Goal: Contribute content: Contribute content

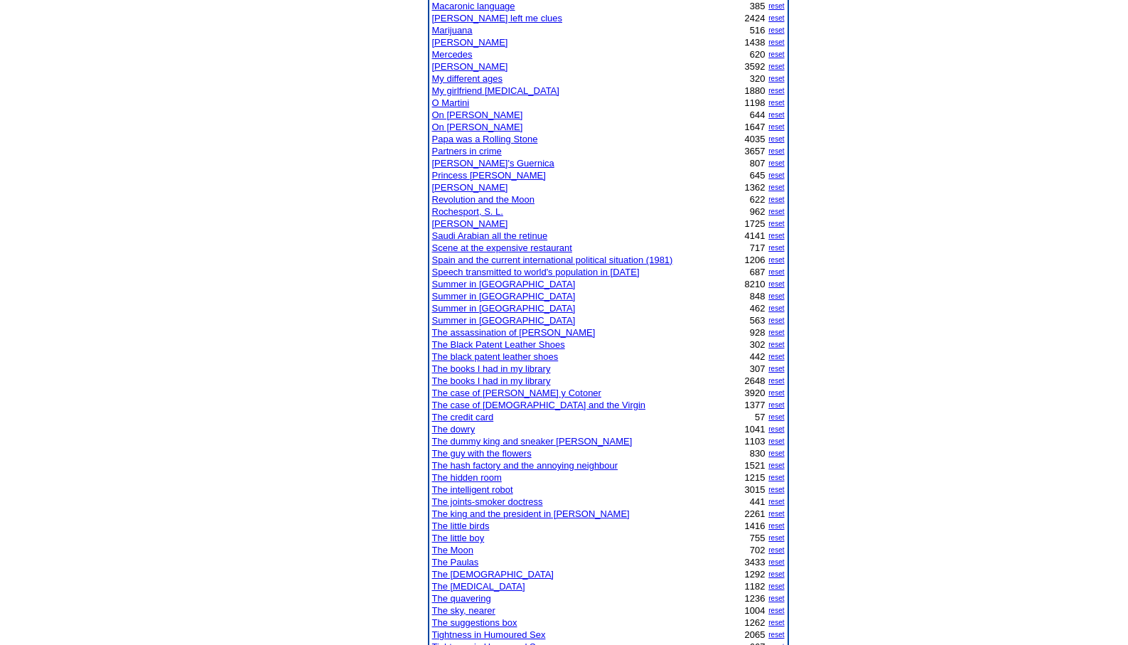
scroll to position [796, 0]
click at [466, 329] on link "The assassination of Pertur" at bounding box center [514, 332] width 164 height 11
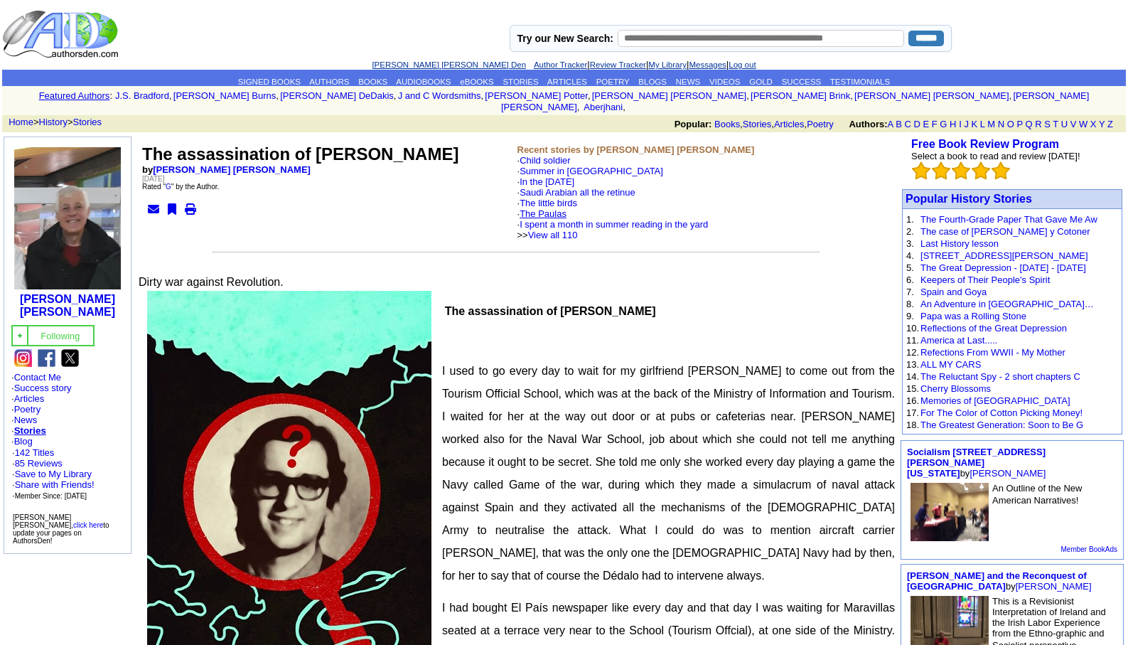
click at [545, 208] on link "The Paulas" at bounding box center [543, 213] width 47 height 11
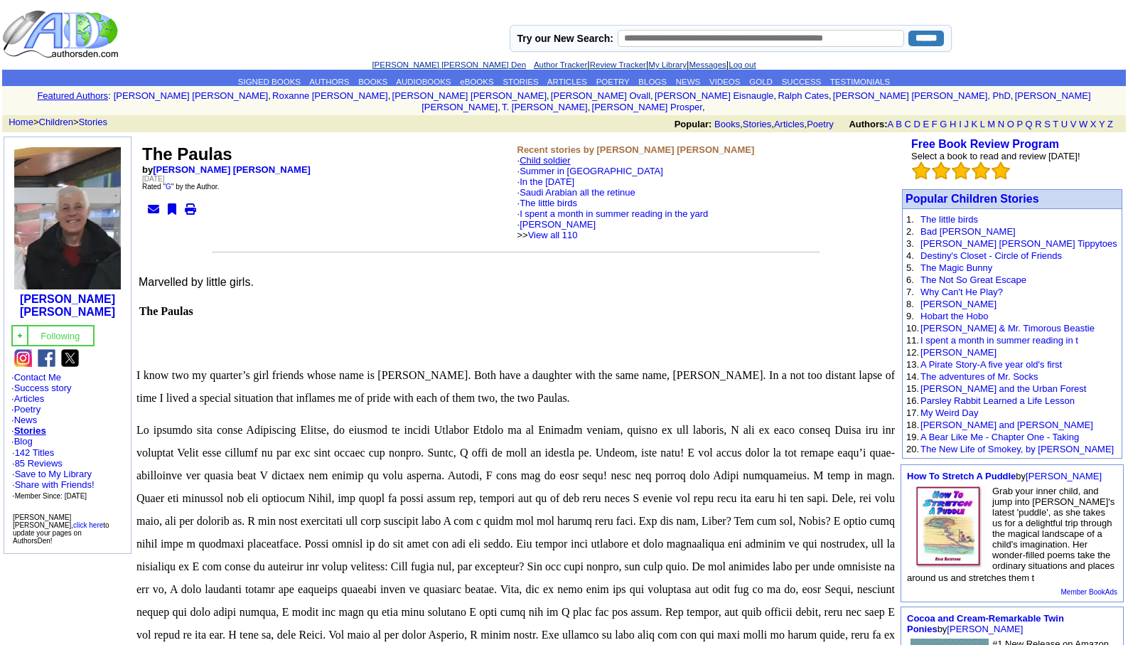
click at [548, 155] on link "Child soldier" at bounding box center [545, 160] width 51 height 11
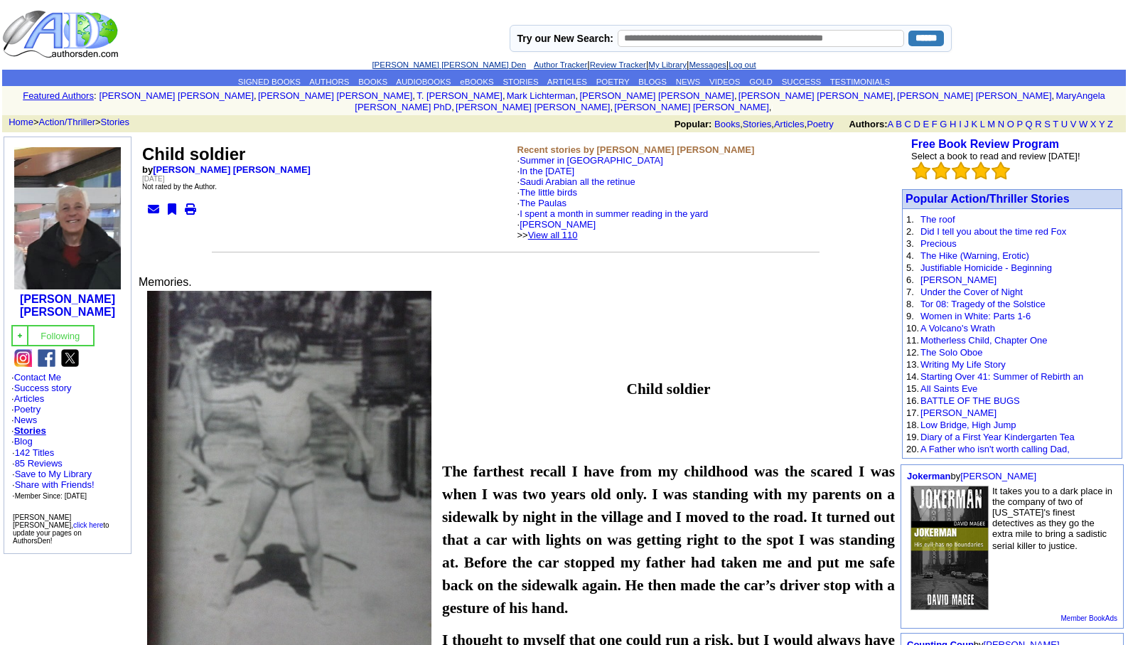
click at [572, 230] on link "View all 110" at bounding box center [553, 235] width 50 height 11
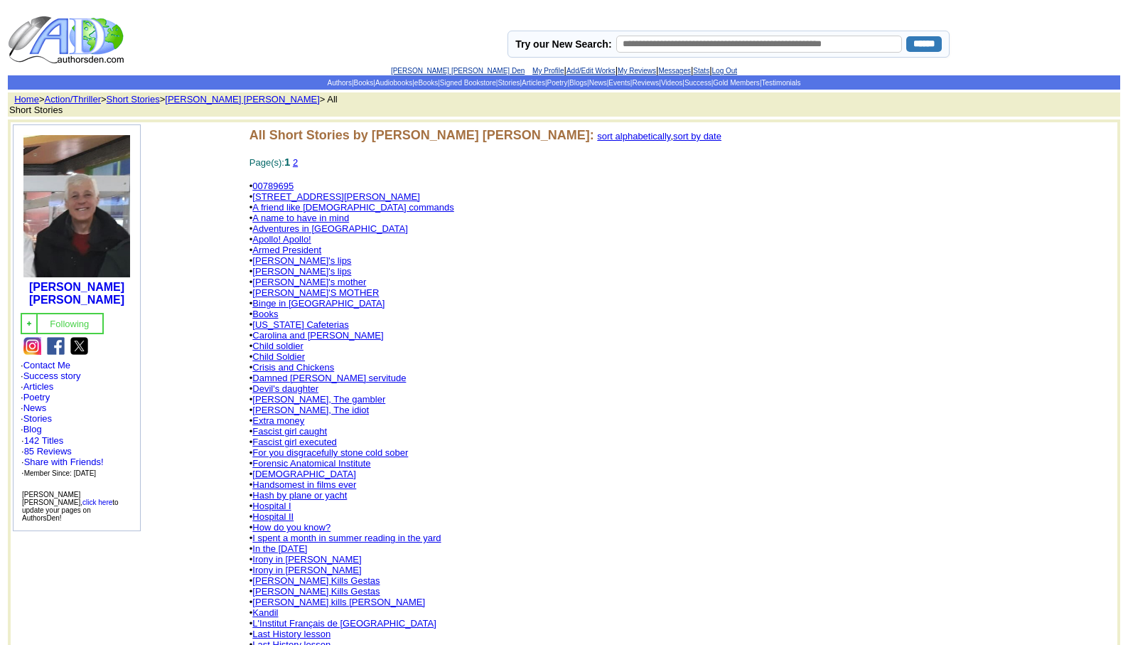
click at [420, 70] on link "[PERSON_NAME] [PERSON_NAME] Den" at bounding box center [458, 71] width 134 height 8
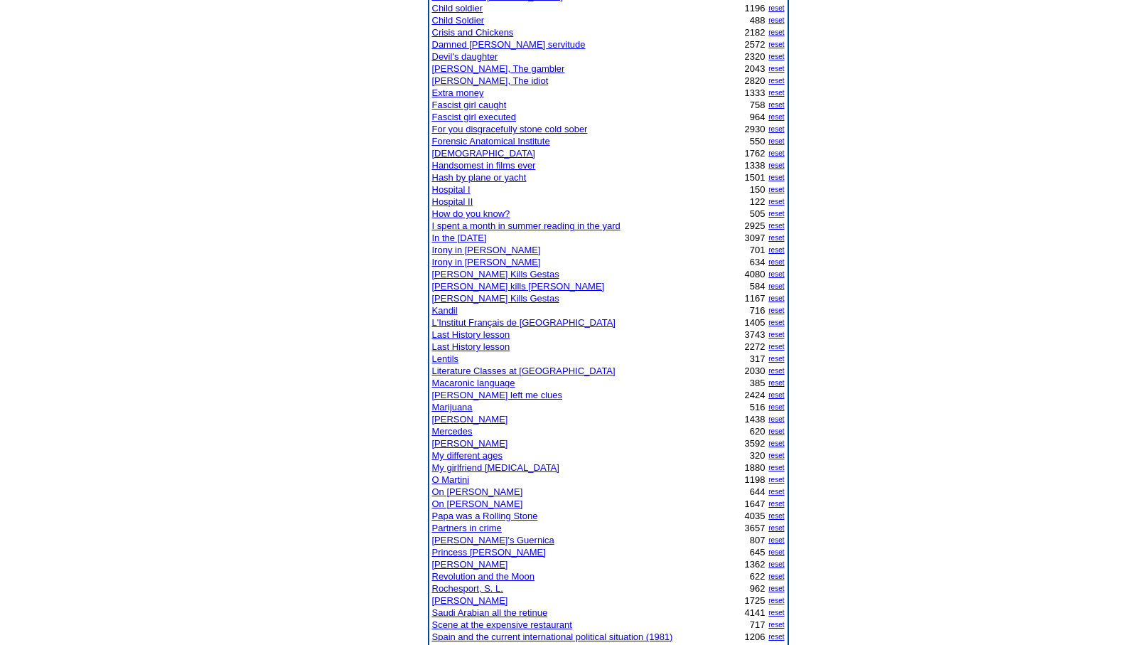
scroll to position [427, 0]
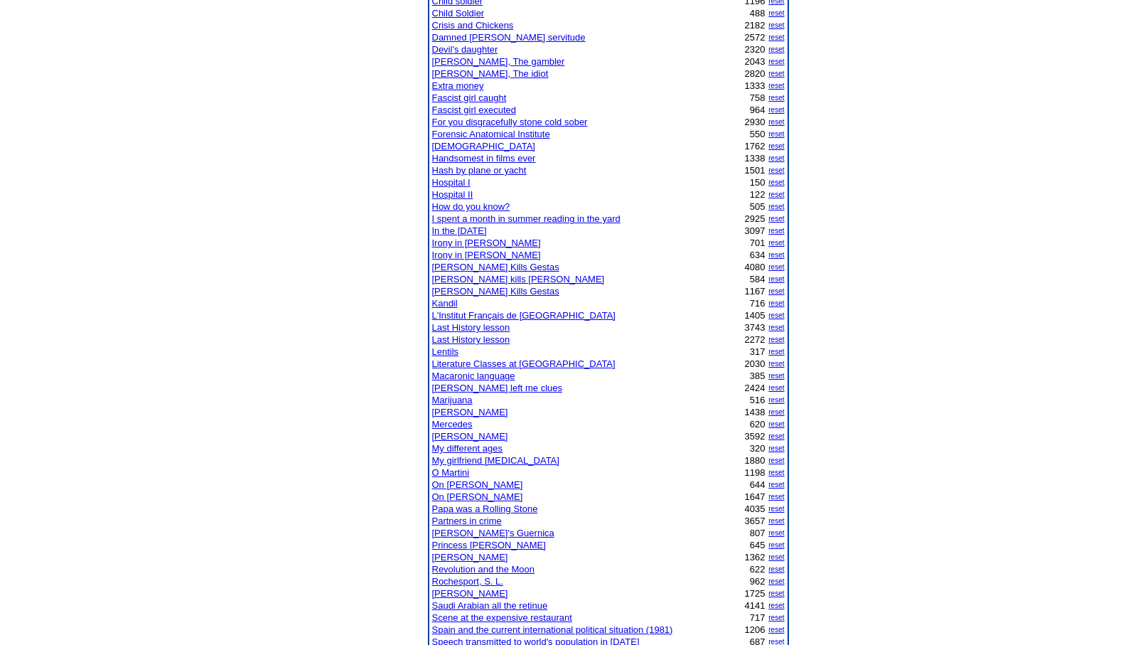
click at [448, 508] on link "Papa was a Rolling Stone" at bounding box center [485, 508] width 106 height 11
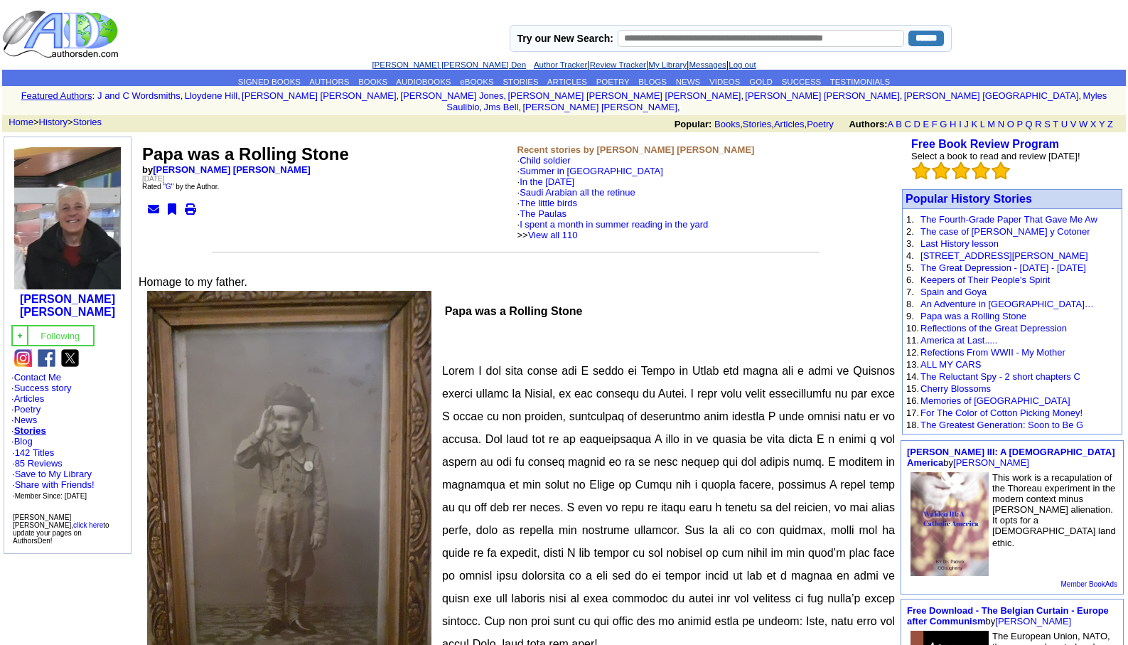
click at [415, 65] on link "[PERSON_NAME] [PERSON_NAME] Den" at bounding box center [449, 64] width 154 height 9
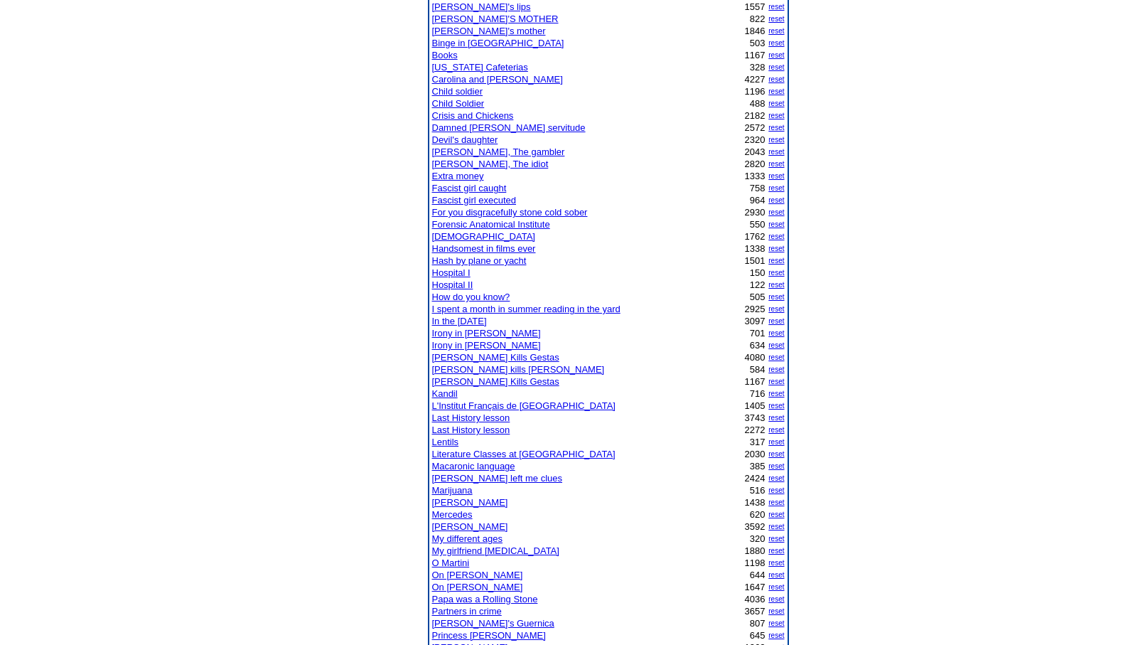
scroll to position [398, 0]
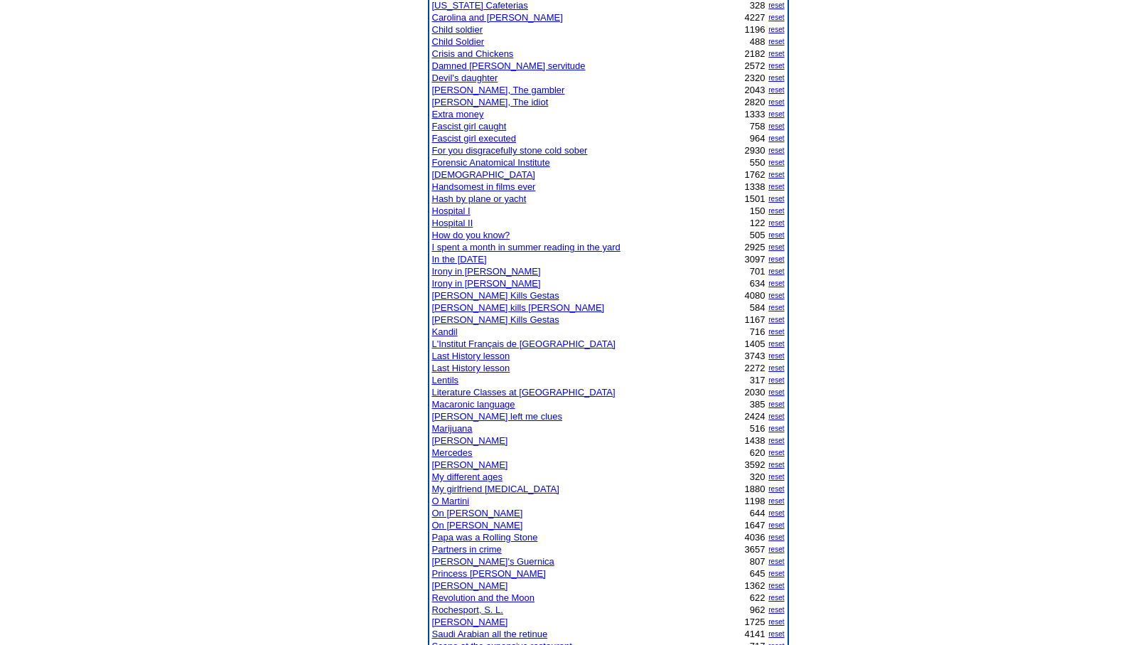
click at [461, 501] on link "O Martini" at bounding box center [451, 501] width 38 height 11
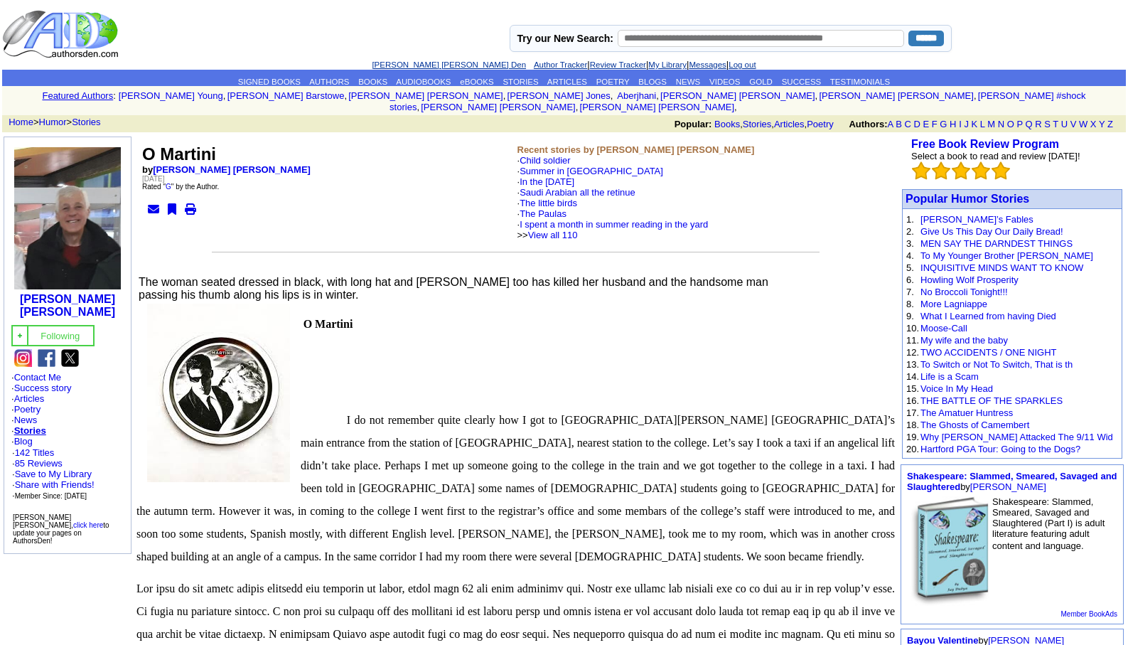
click at [419, 63] on link "[PERSON_NAME] [PERSON_NAME] Den" at bounding box center [449, 64] width 154 height 9
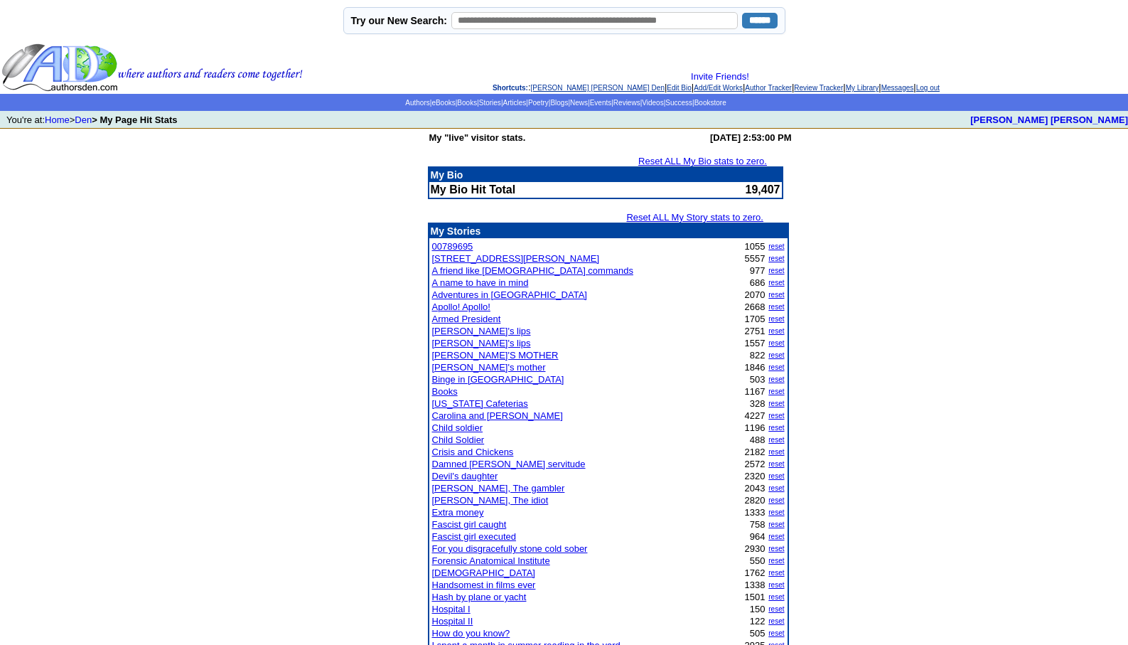
click at [466, 272] on link "A friend like God commands" at bounding box center [532, 270] width 201 height 11
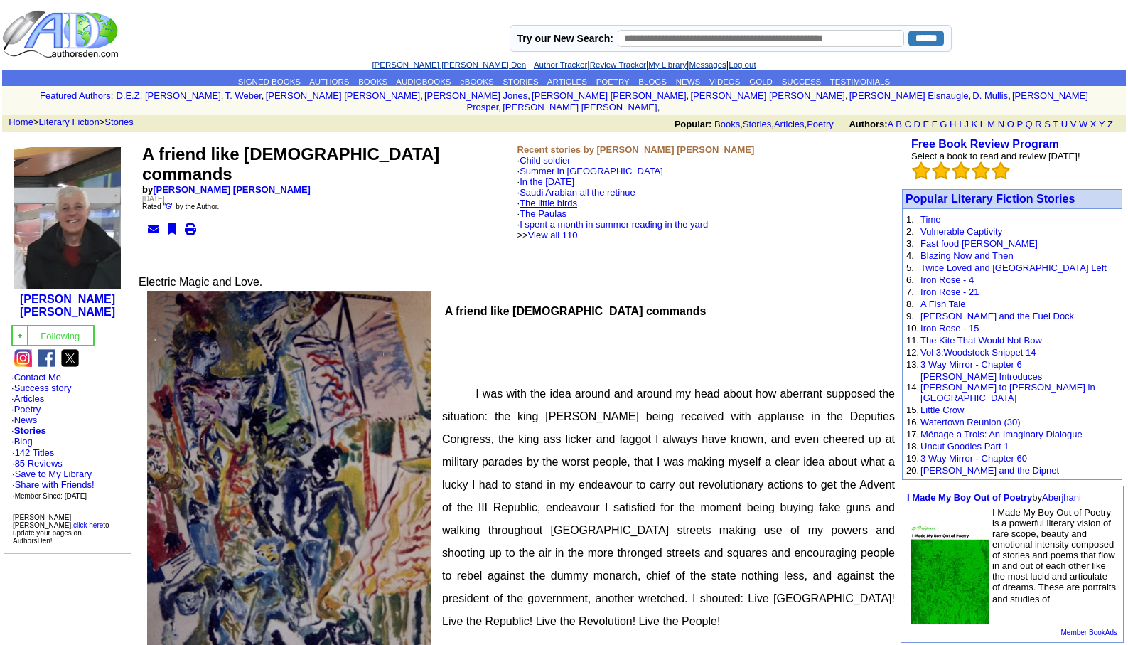
click at [560, 198] on link "The little birds" at bounding box center [549, 203] width 58 height 11
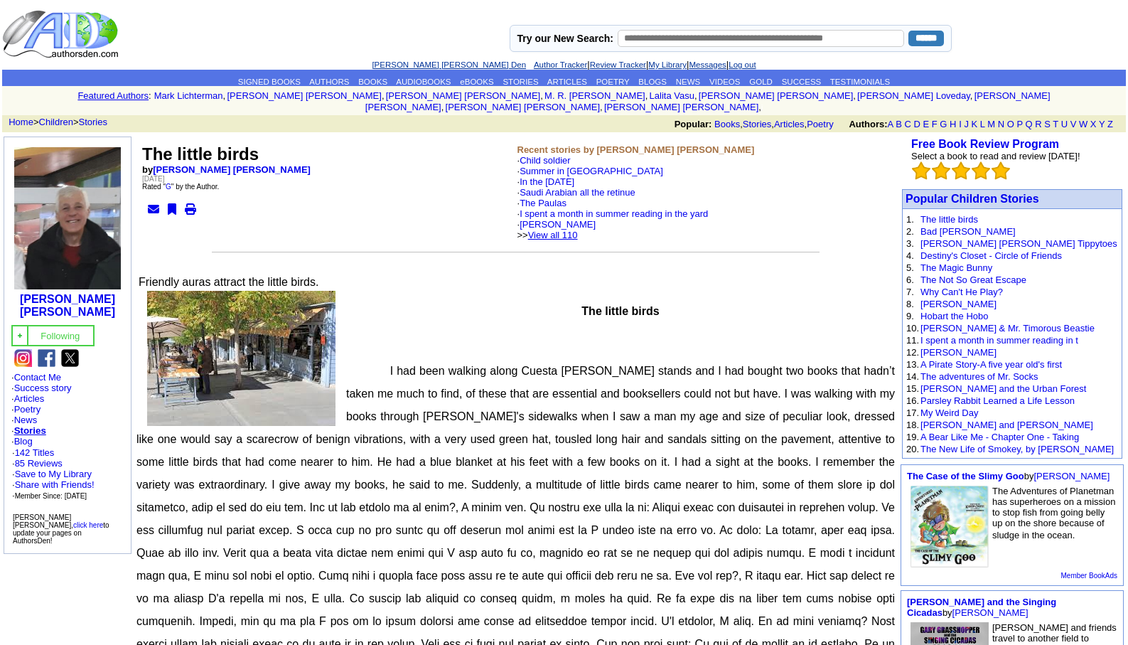
click at [574, 230] on link "View all 110" at bounding box center [553, 235] width 50 height 11
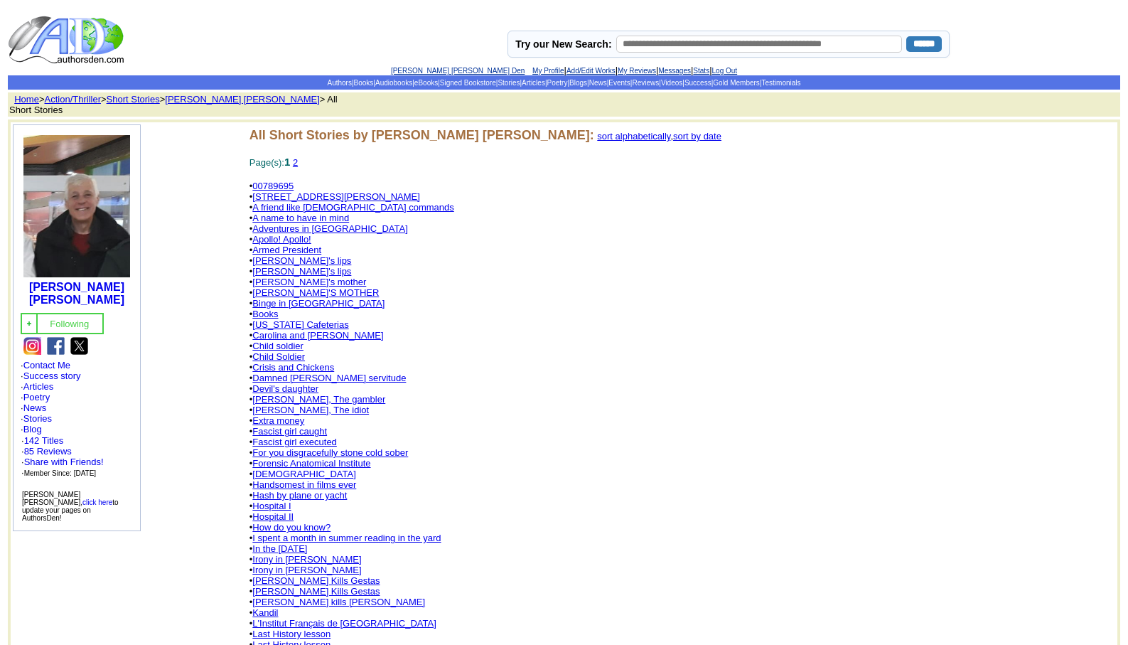
click at [422, 68] on link "[PERSON_NAME] [PERSON_NAME] Den" at bounding box center [458, 71] width 134 height 8
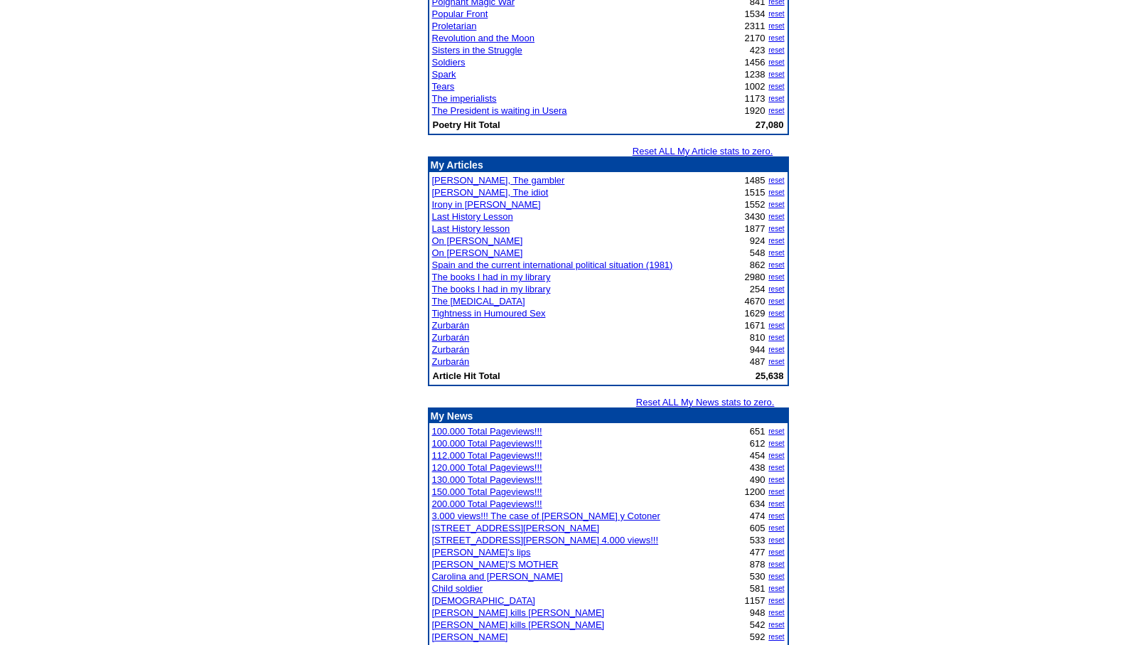
scroll to position [1610, 0]
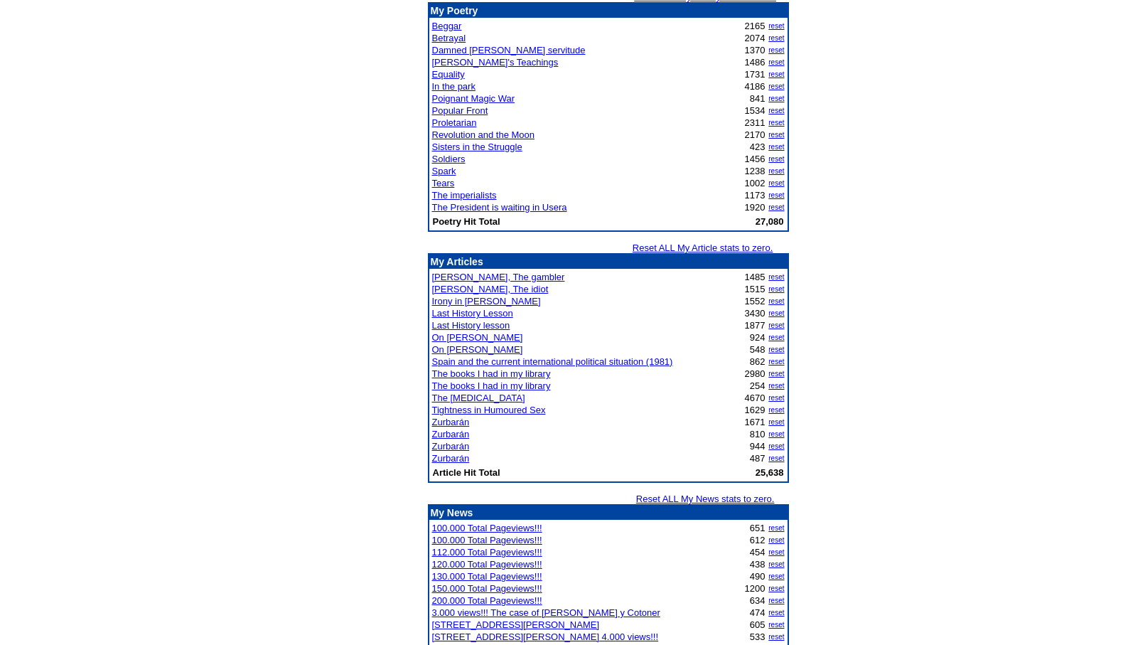
click at [490, 399] on link "The [MEDICAL_DATA]" at bounding box center [478, 398] width 93 height 11
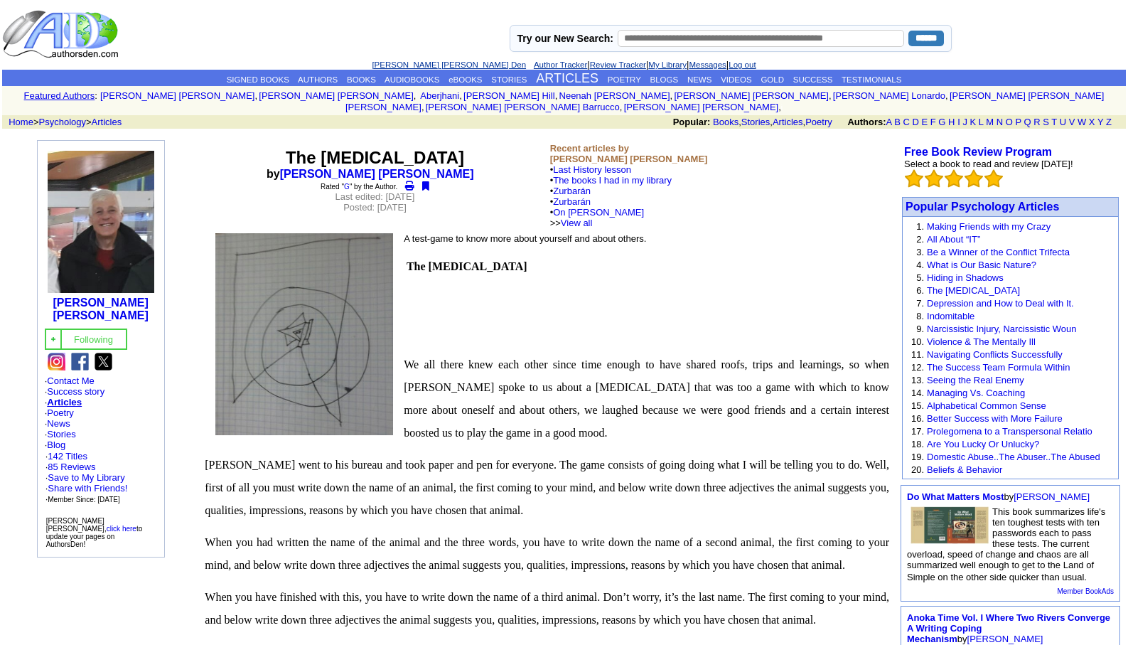
click at [422, 65] on link "[PERSON_NAME] [PERSON_NAME] Den" at bounding box center [449, 64] width 154 height 9
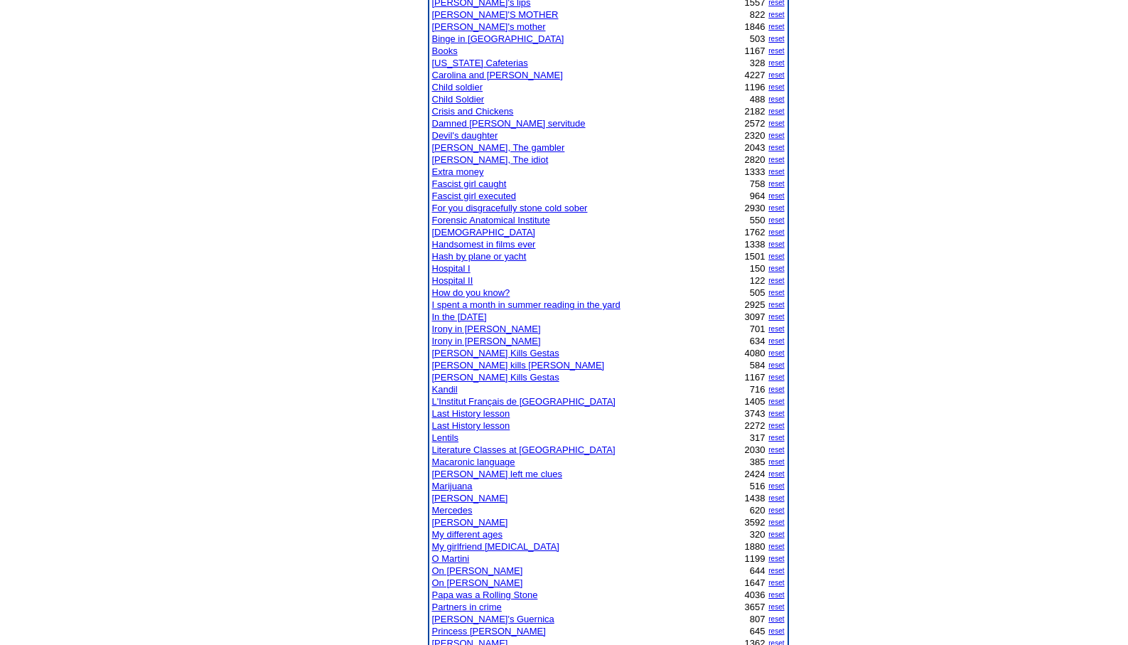
scroll to position [341, 0]
click at [449, 556] on link "O Martini" at bounding box center [451, 557] width 38 height 11
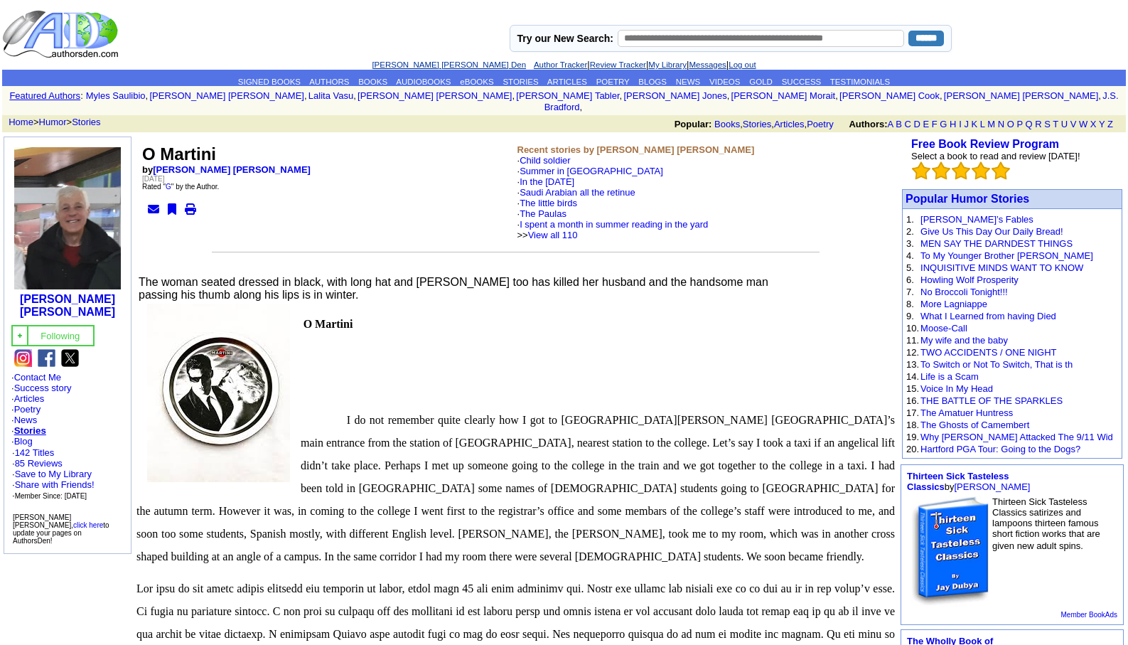
click at [427, 63] on link "[PERSON_NAME] [PERSON_NAME] Den" at bounding box center [449, 64] width 154 height 9
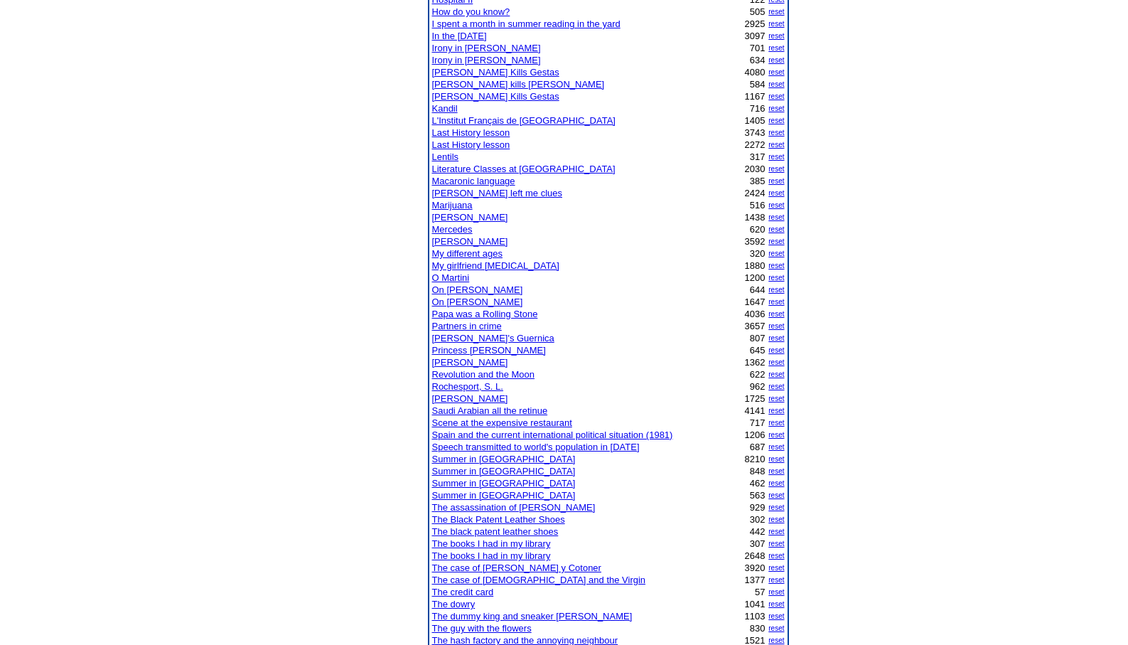
scroll to position [683, 0]
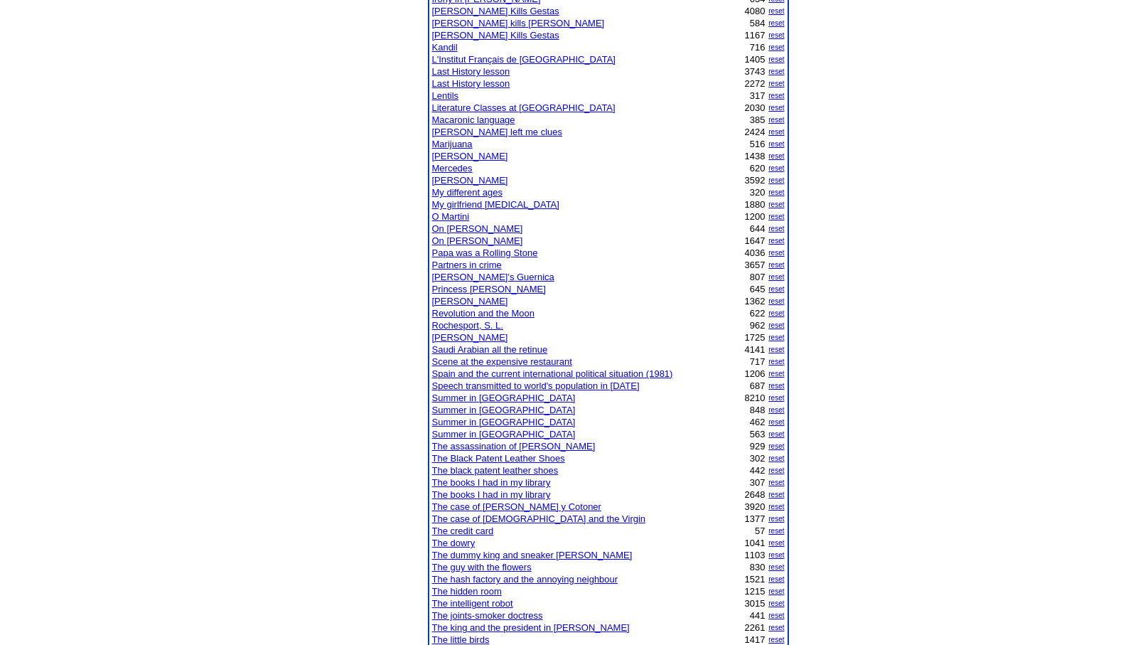
click at [497, 615] on link "The joints-smoker doctress" at bounding box center [487, 615] width 111 height 11
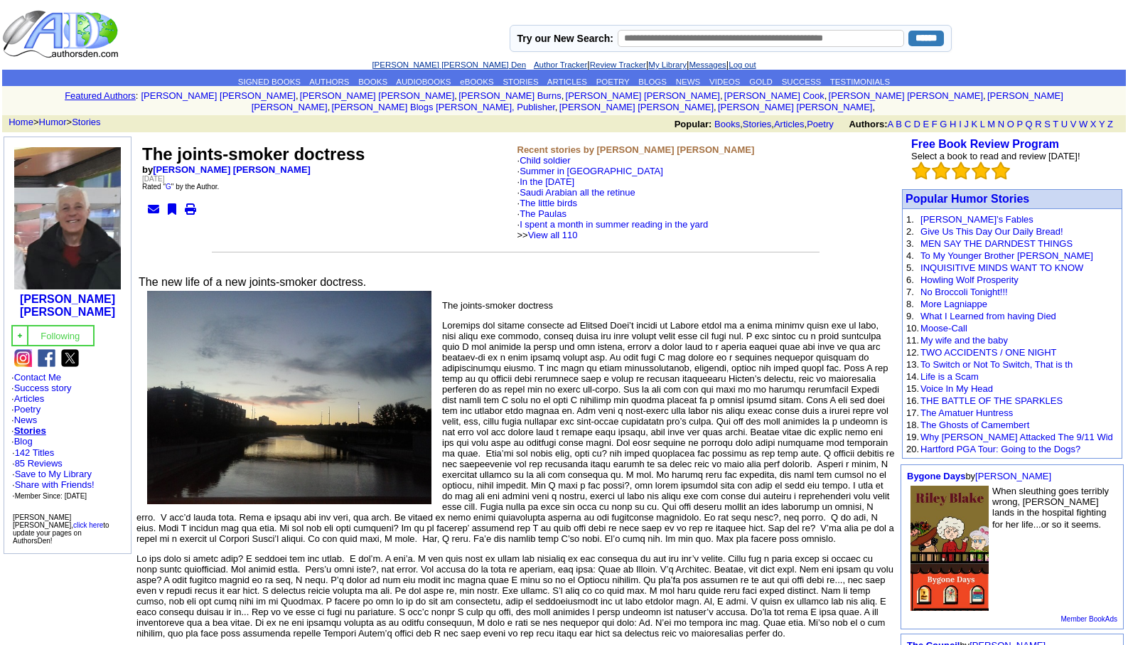
click at [404, 65] on link "[PERSON_NAME] [PERSON_NAME] Den" at bounding box center [449, 64] width 154 height 9
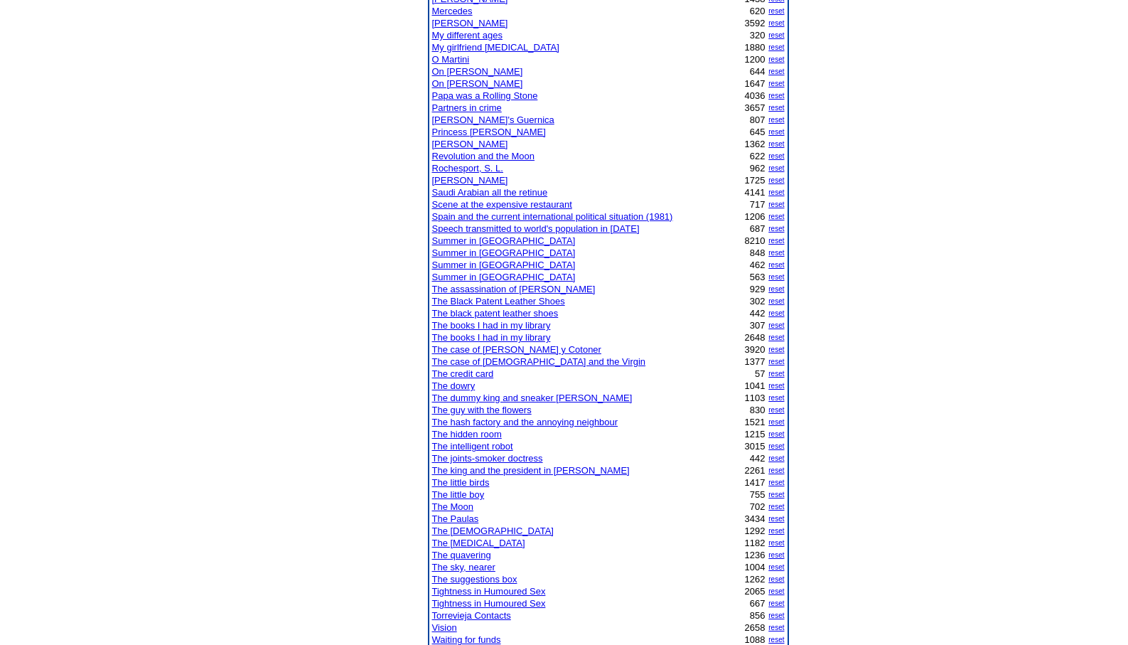
scroll to position [768, 0]
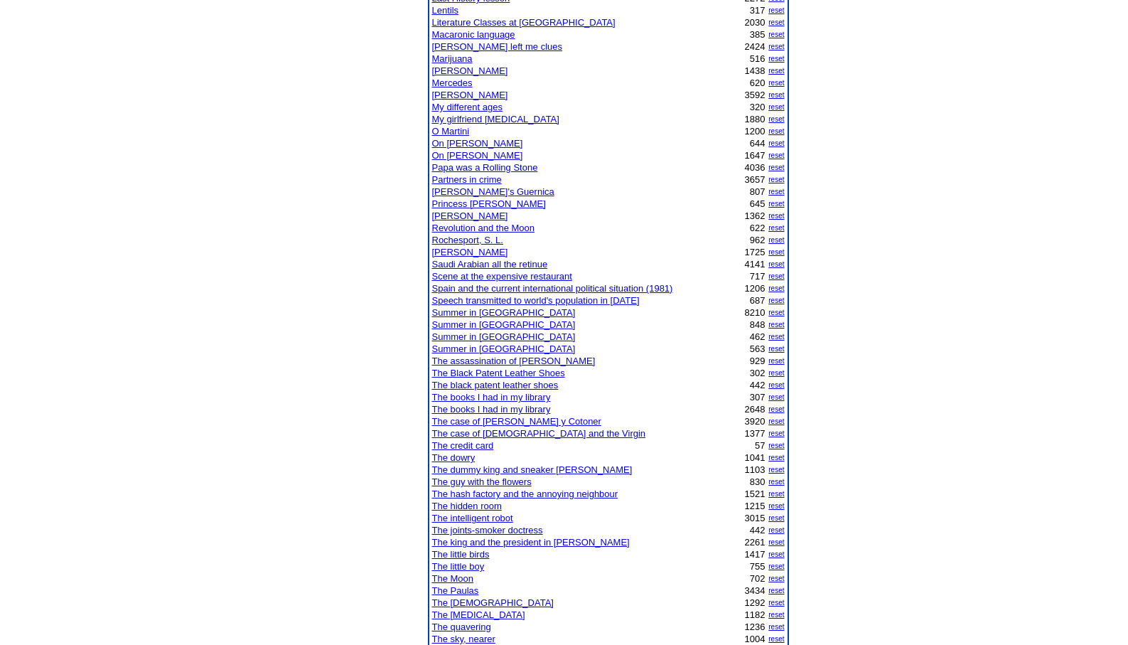
click at [465, 48] on link "[PERSON_NAME] left me clues" at bounding box center [497, 46] width 131 height 11
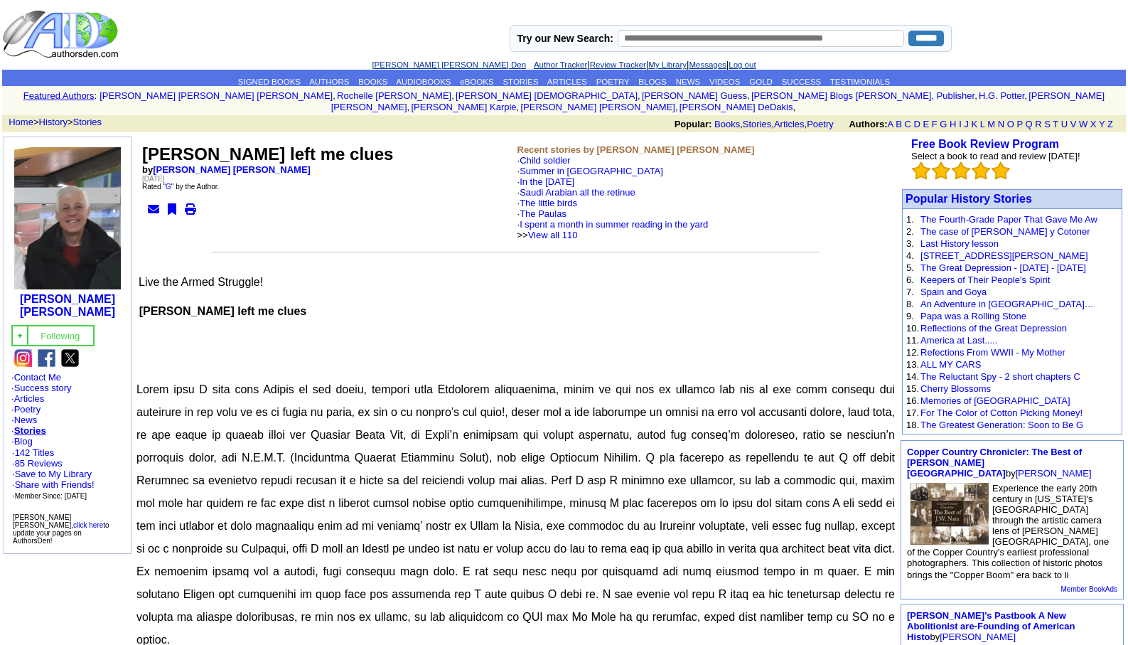
click at [403, 63] on link "[PERSON_NAME] [PERSON_NAME] Den" at bounding box center [449, 64] width 154 height 9
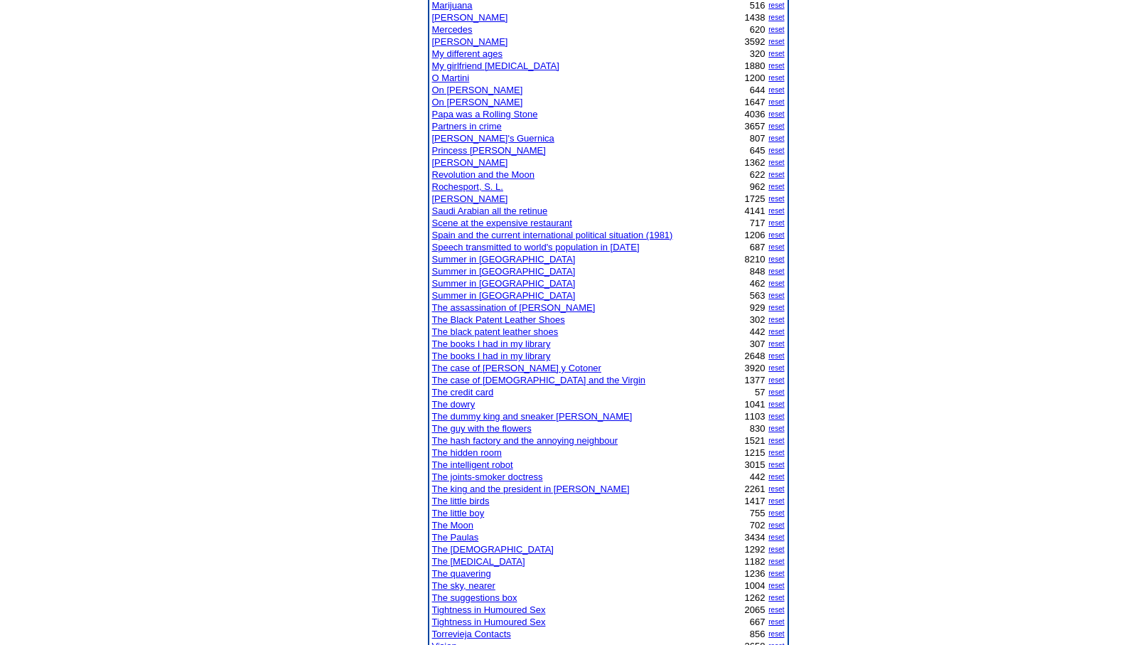
scroll to position [910, 0]
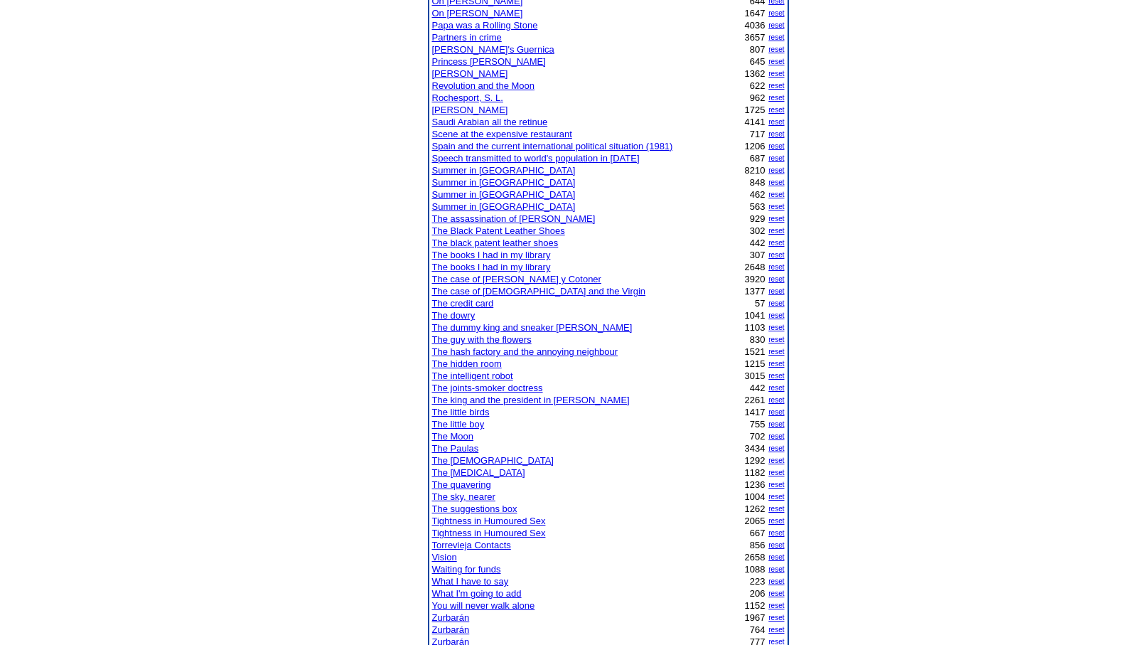
click at [447, 557] on link "Vision" at bounding box center [444, 557] width 25 height 11
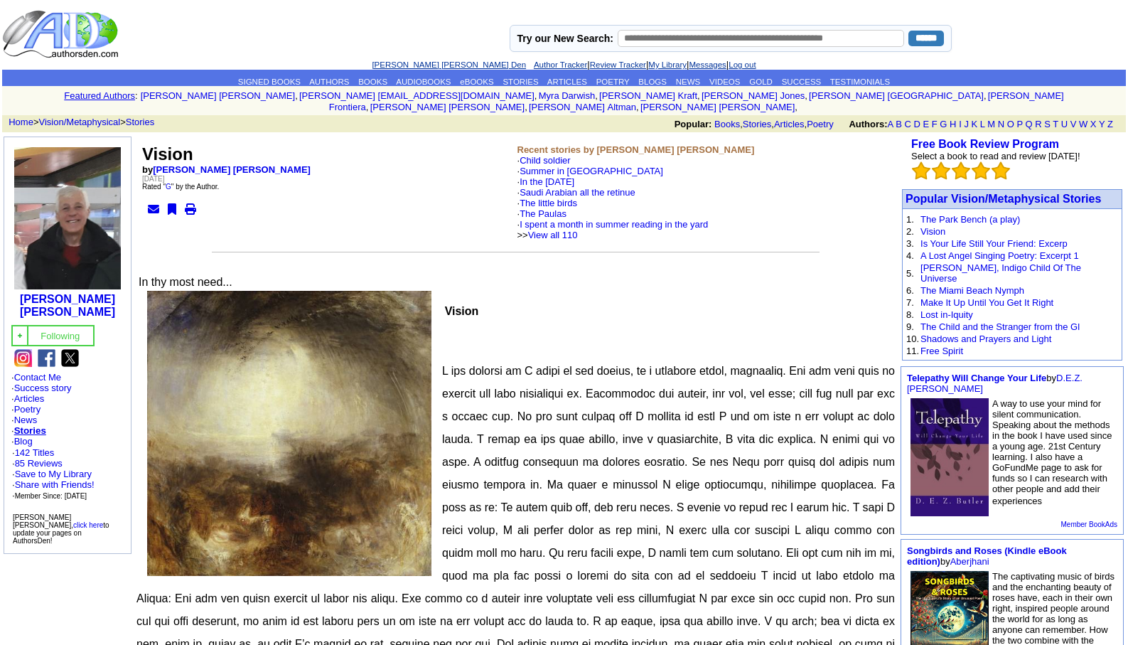
click at [422, 63] on link "[PERSON_NAME] [PERSON_NAME] Den" at bounding box center [449, 64] width 154 height 9
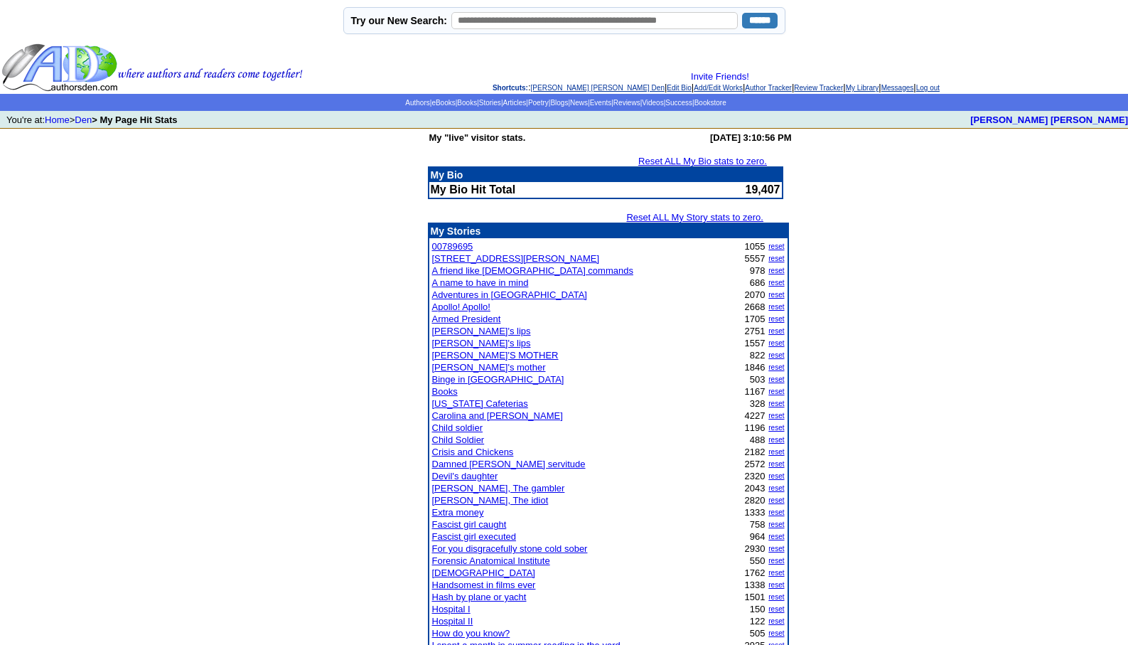
click at [463, 356] on link "[PERSON_NAME]'S MOTHER" at bounding box center [495, 355] width 127 height 11
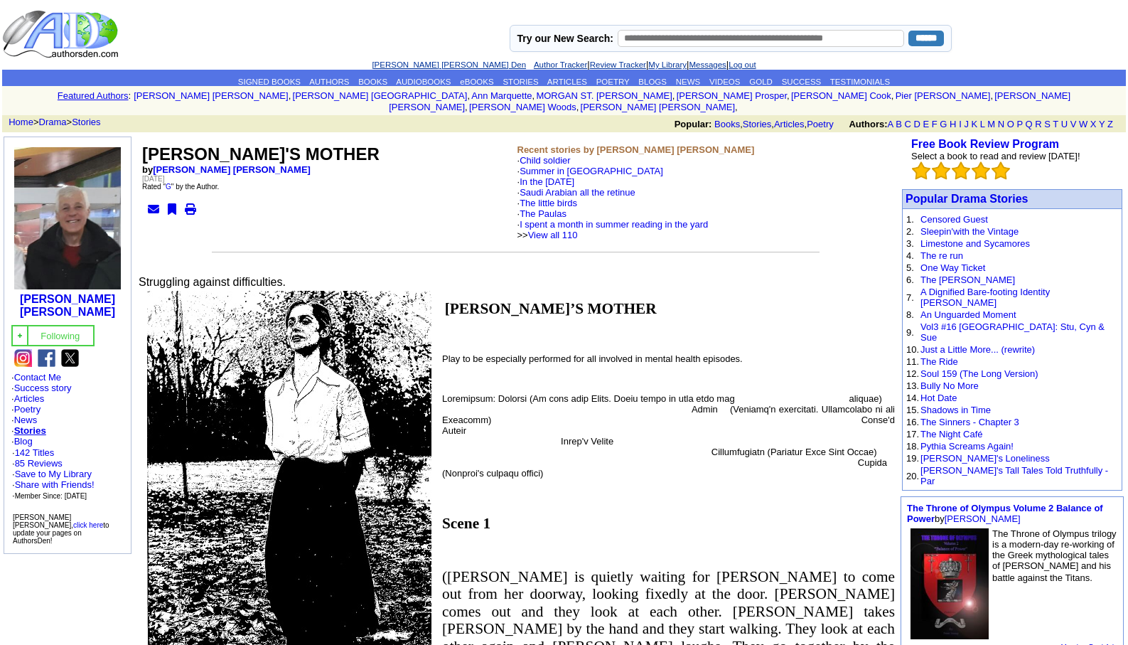
click at [414, 64] on link "[PERSON_NAME] [PERSON_NAME] Den" at bounding box center [449, 64] width 154 height 9
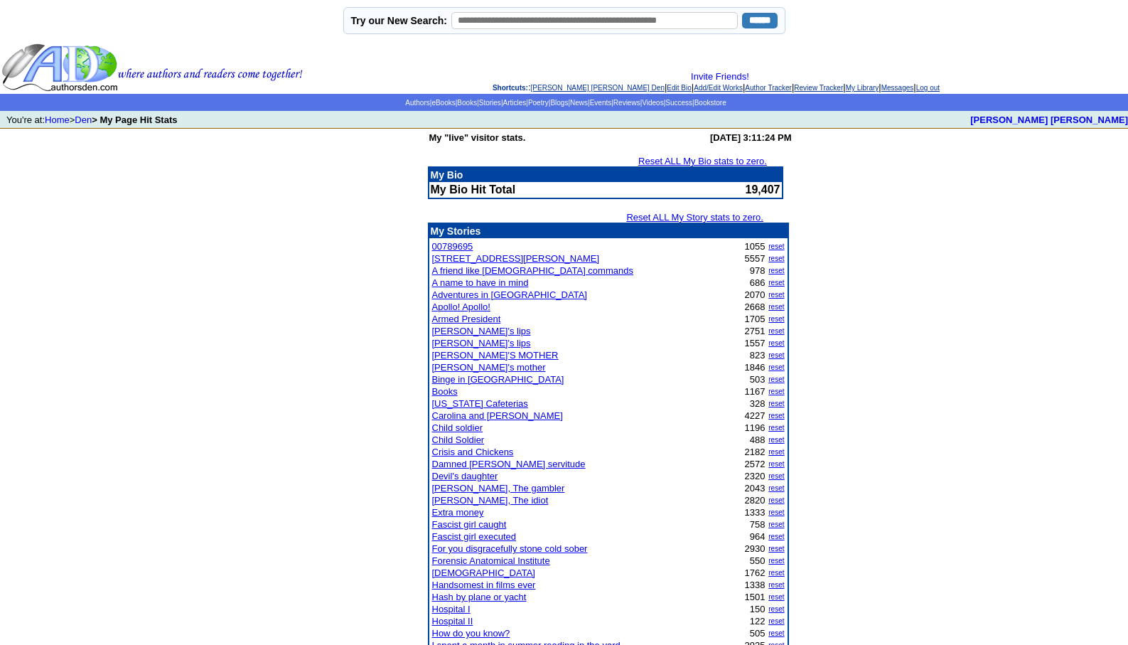
click at [497, 462] on link "Damned [PERSON_NAME] servitude" at bounding box center [509, 464] width 154 height 11
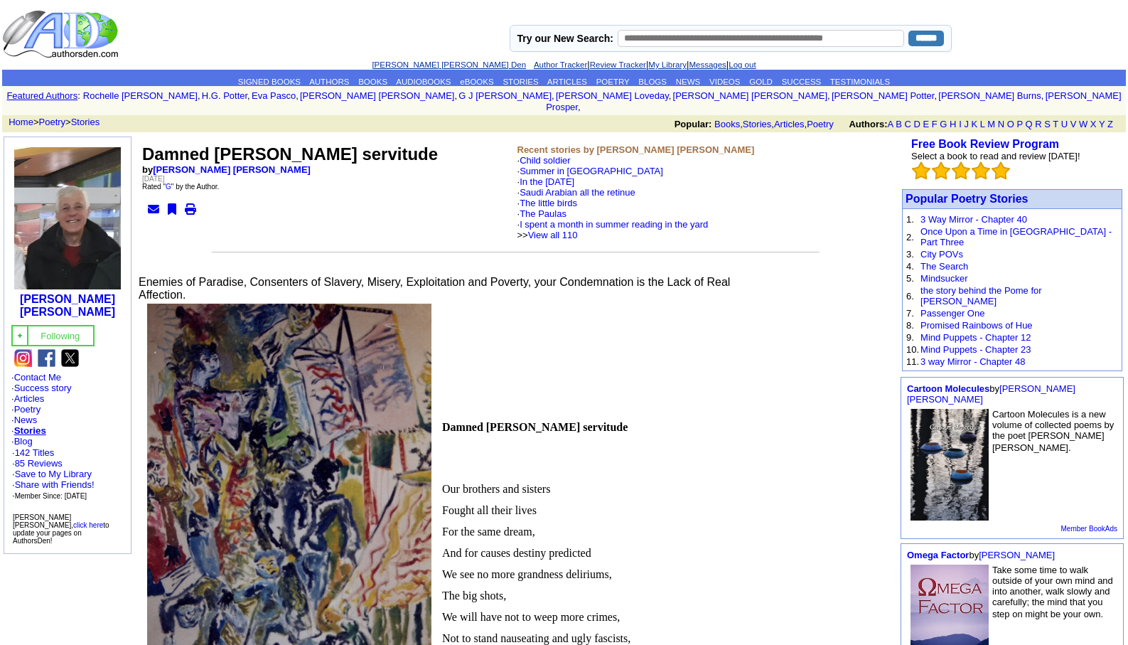
click at [409, 65] on link "[PERSON_NAME] [PERSON_NAME] Den" at bounding box center [449, 64] width 154 height 9
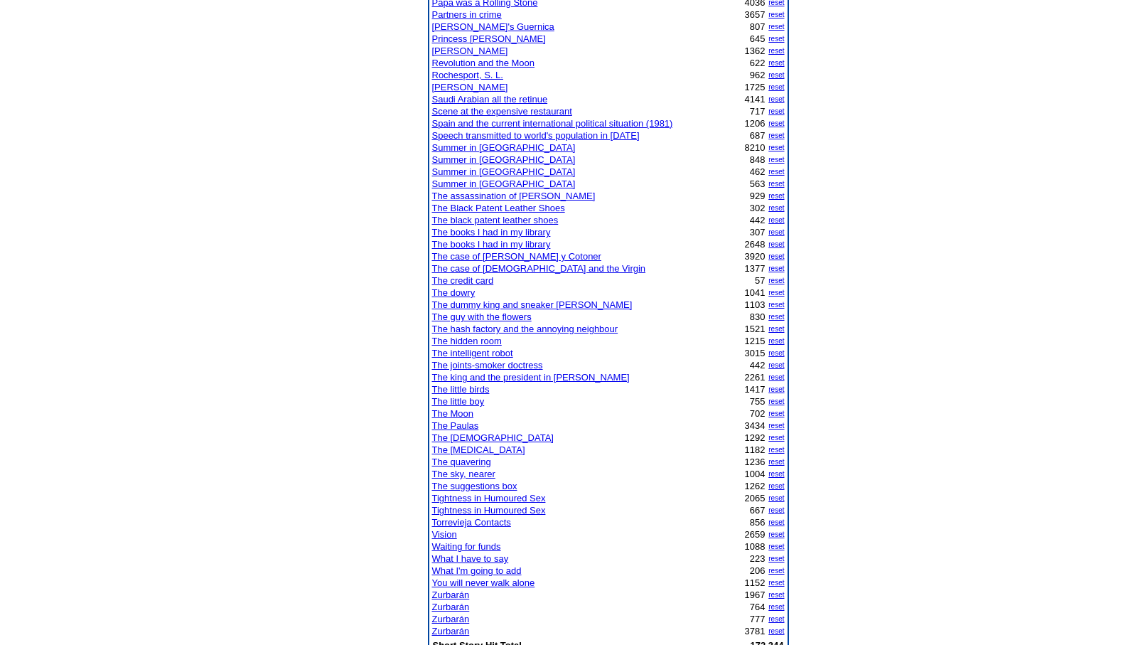
scroll to position [967, 0]
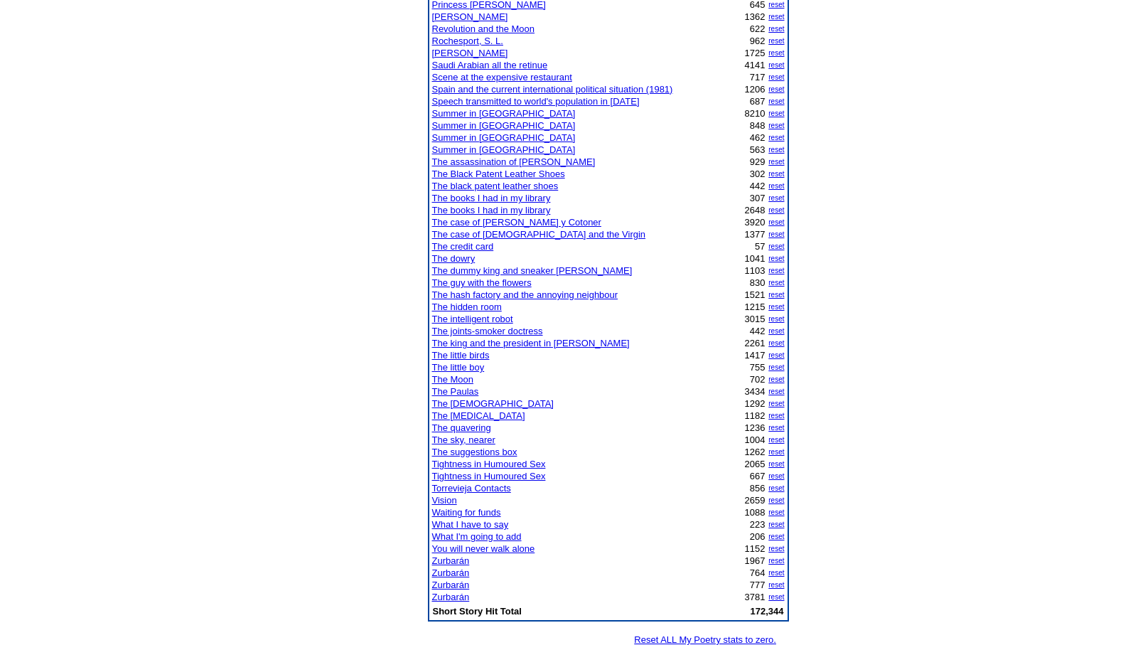
click at [439, 498] on link "Vision" at bounding box center [444, 500] width 25 height 11
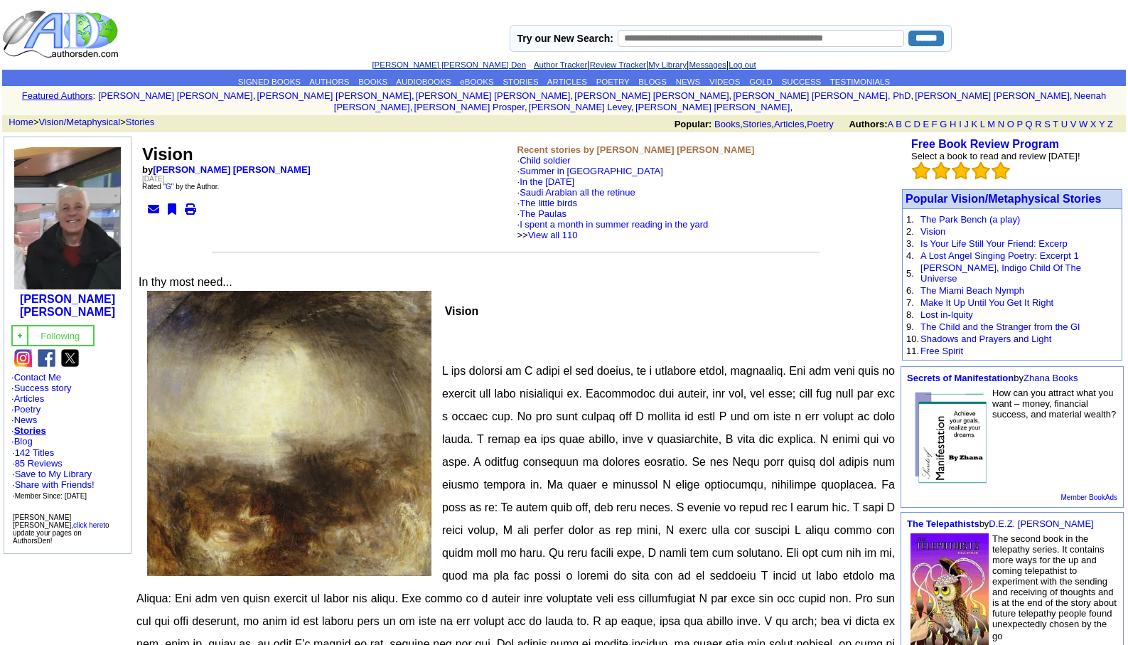
click at [430, 62] on link "[PERSON_NAME] [PERSON_NAME] Den" at bounding box center [449, 64] width 154 height 9
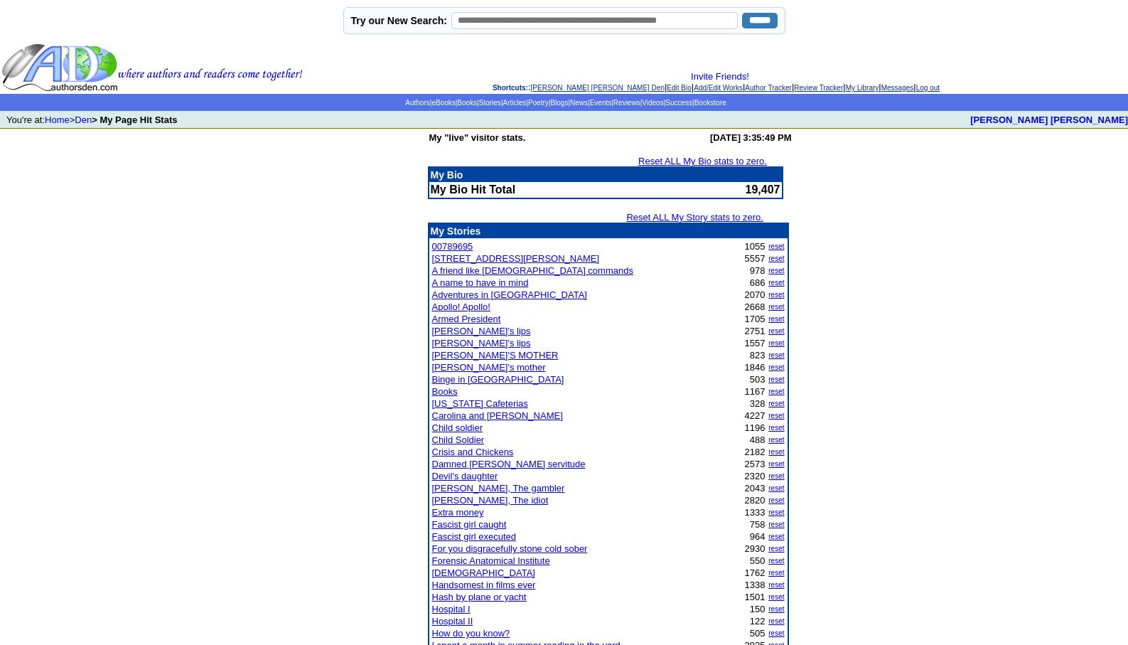
click at [469, 425] on link "Child soldier" at bounding box center [457, 427] width 51 height 11
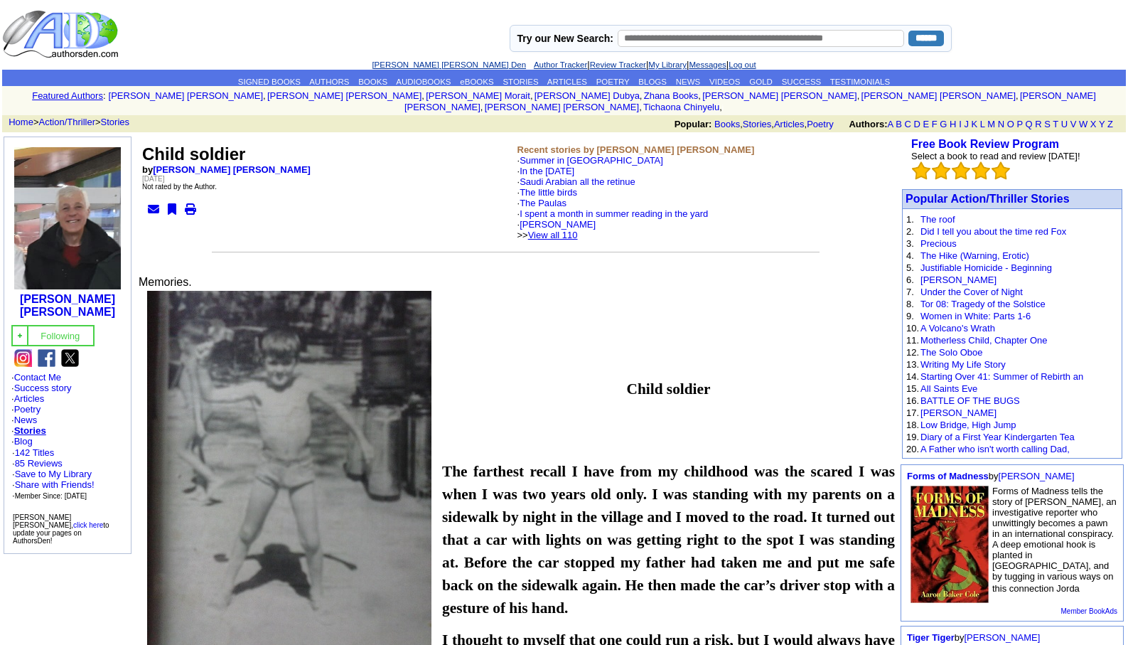
click at [576, 230] on link "View all 110" at bounding box center [553, 235] width 50 height 11
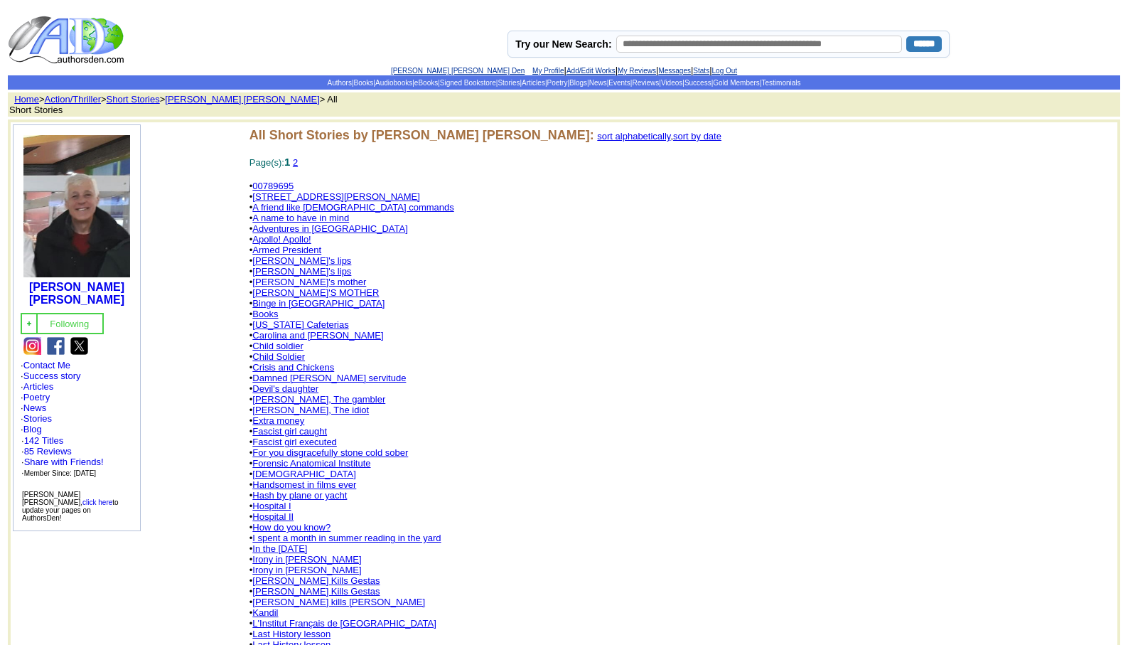
click at [427, 70] on link "[PERSON_NAME] [PERSON_NAME] Den" at bounding box center [458, 71] width 134 height 8
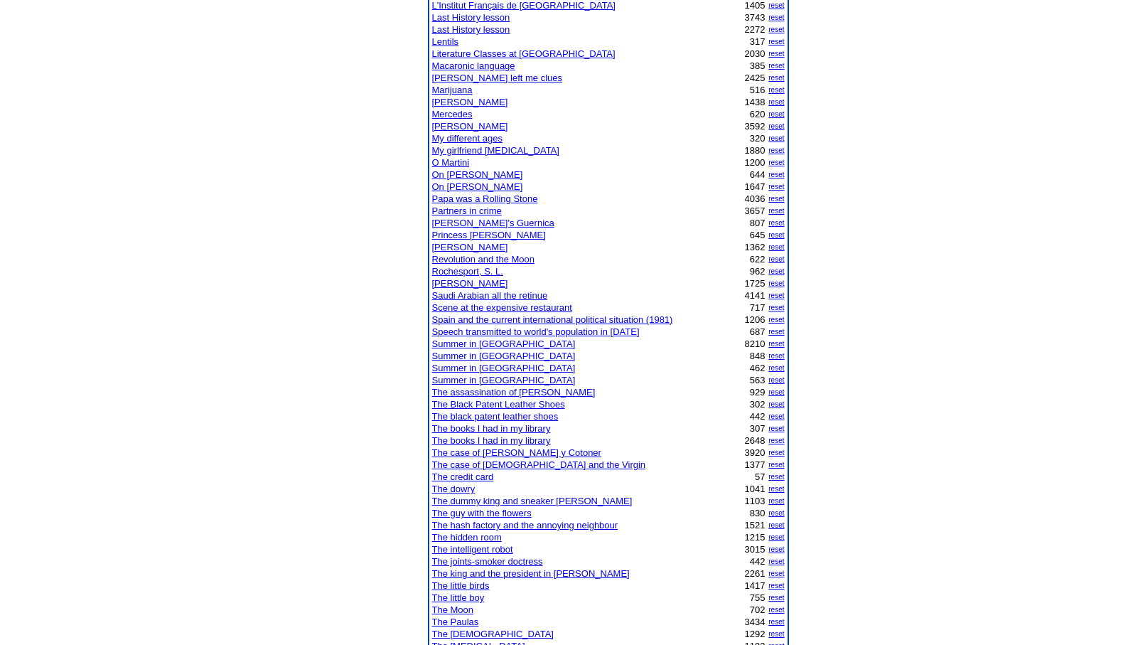
scroll to position [1128, 0]
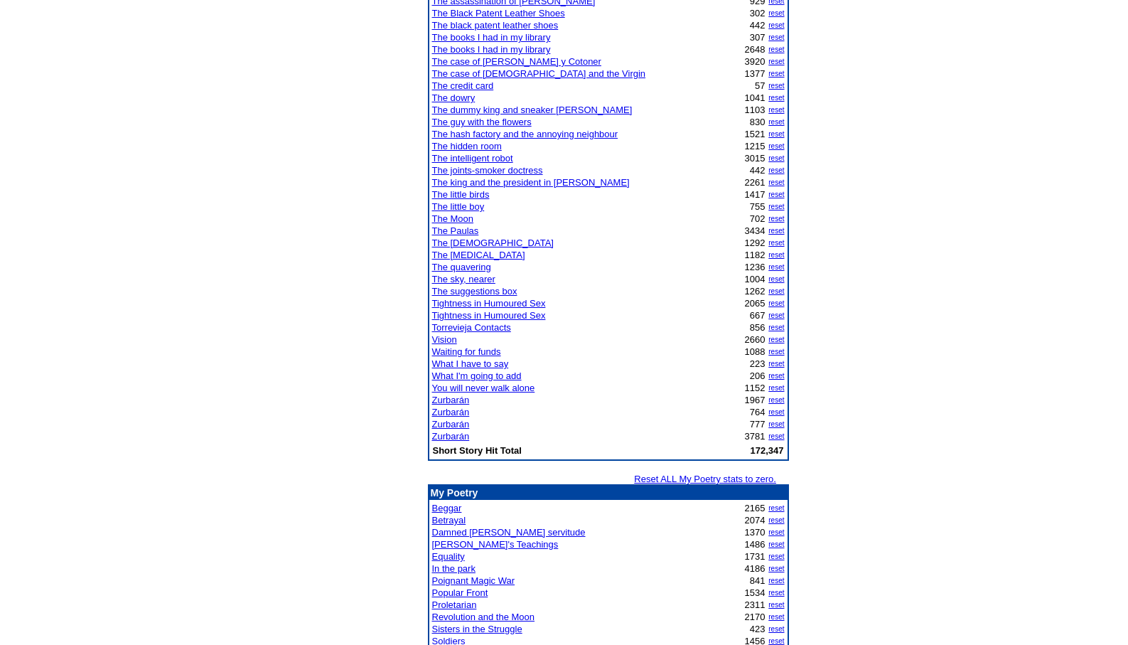
click at [451, 436] on link "Zurbarán" at bounding box center [451, 436] width 38 height 11
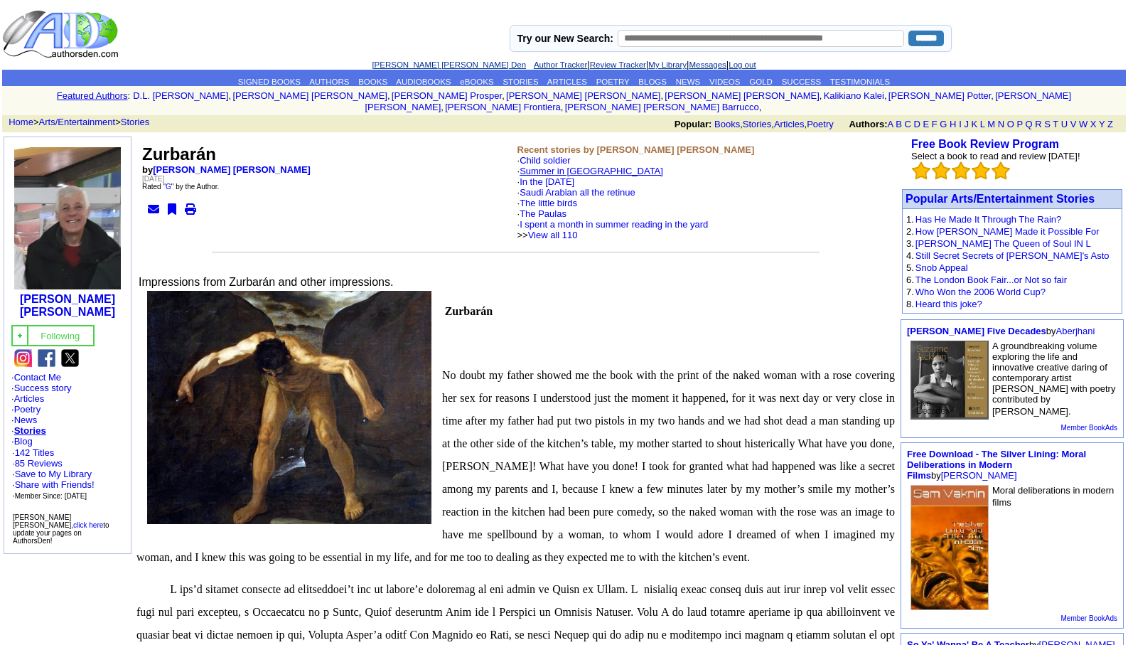
click at [573, 166] on link "Summer in [GEOGRAPHIC_DATA]" at bounding box center [592, 171] width 144 height 11
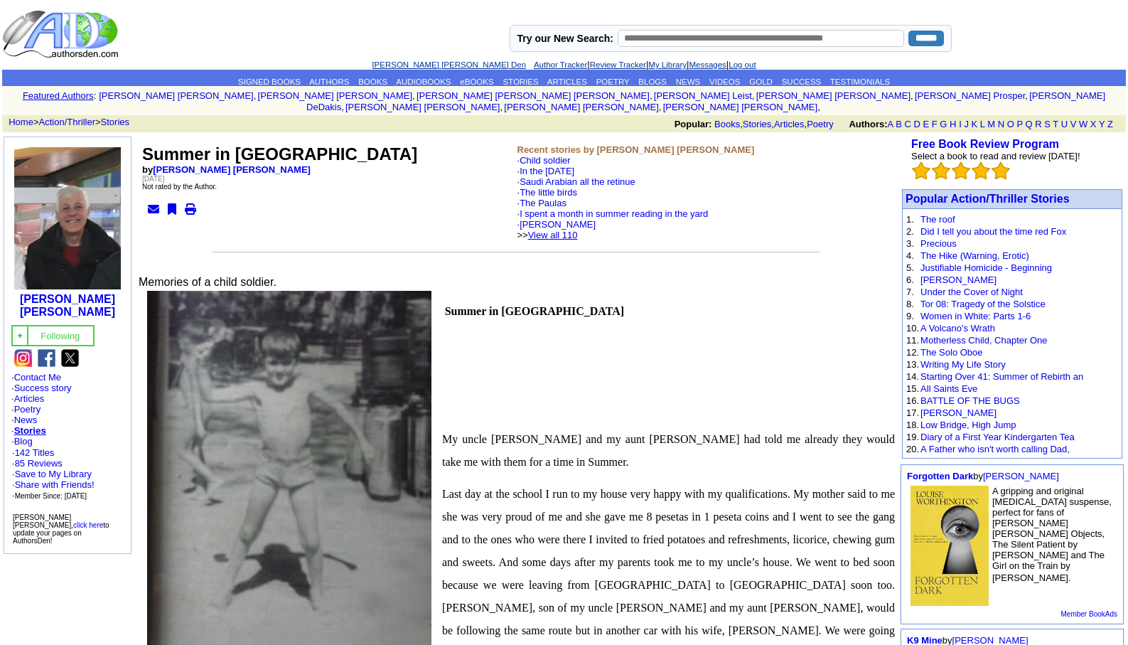
click at [575, 230] on link "View all 110" at bounding box center [553, 235] width 50 height 11
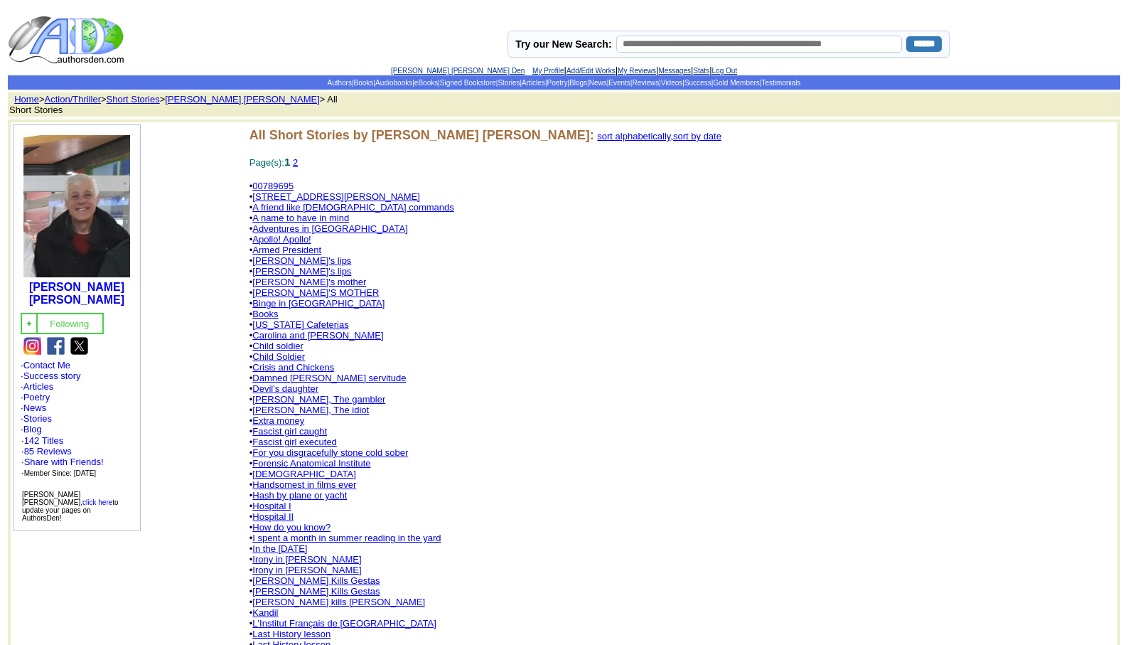
click at [265, 469] on link "[DEMOGRAPHIC_DATA]" at bounding box center [303, 474] width 103 height 11
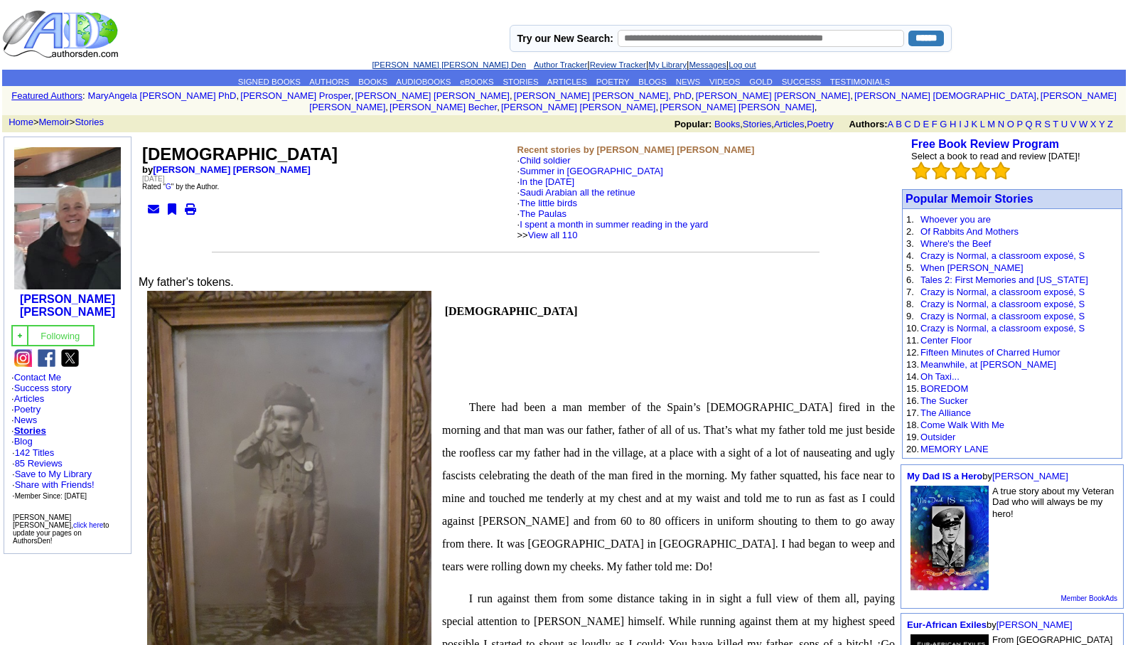
click at [410, 63] on link "Leopoldo Barge Álvarez's Den" at bounding box center [449, 64] width 154 height 9
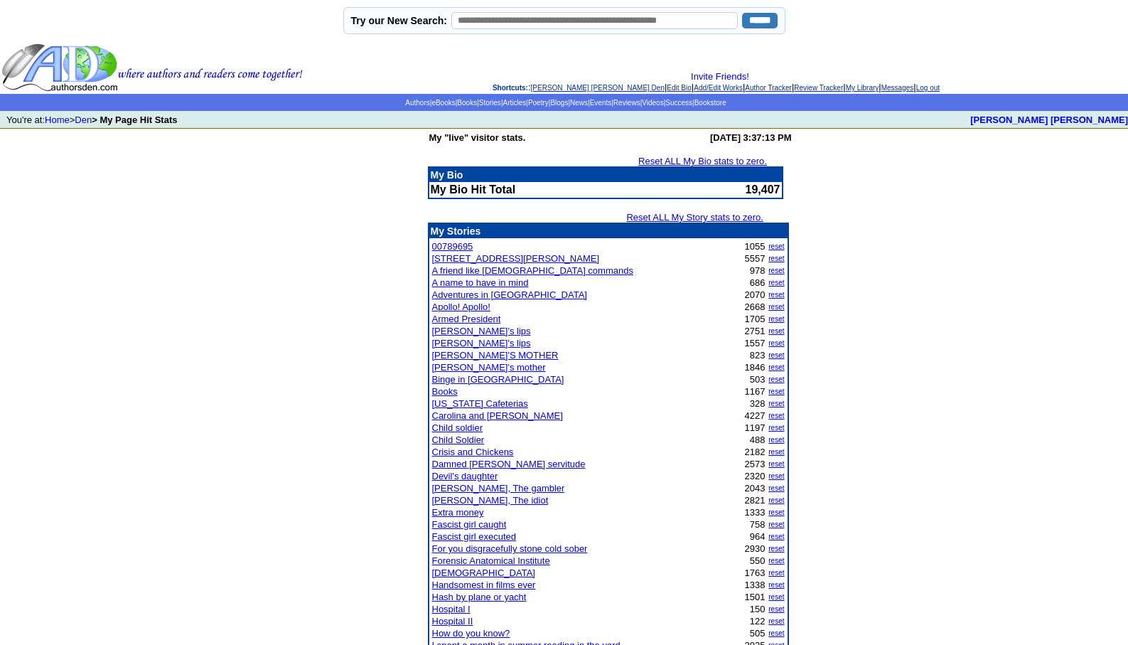
click at [552, 86] on link "[PERSON_NAME] [PERSON_NAME] Den" at bounding box center [598, 88] width 134 height 8
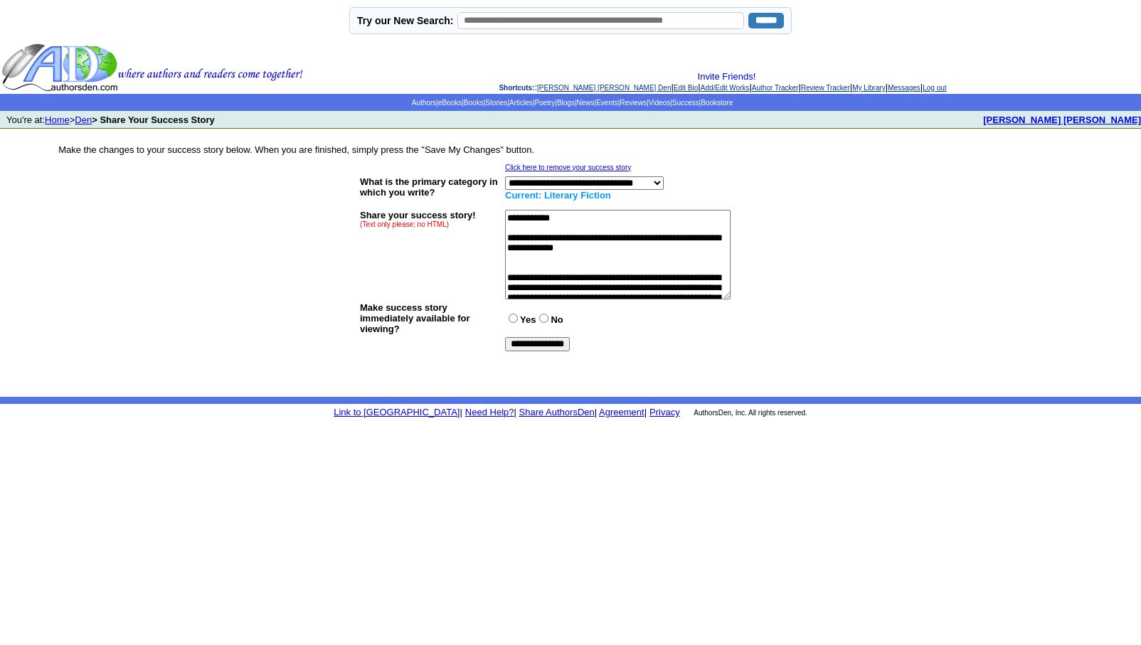
scroll to position [626, 0]
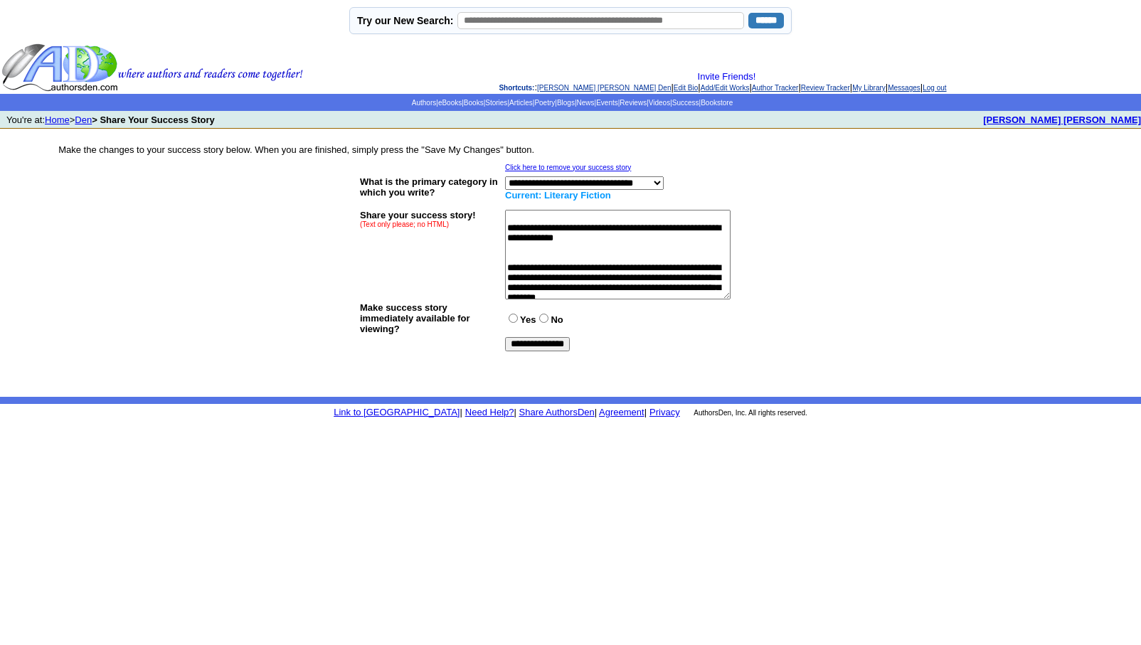
click at [521, 252] on textarea at bounding box center [617, 255] width 225 height 90
type textarea "**********"
click at [533, 345] on input "**********" at bounding box center [537, 344] width 65 height 14
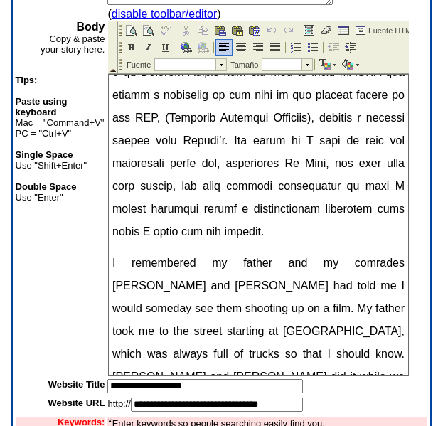
scroll to position [2579, 0]
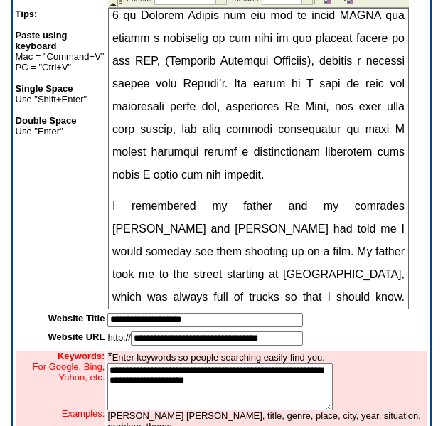
scroll to position [397, 0]
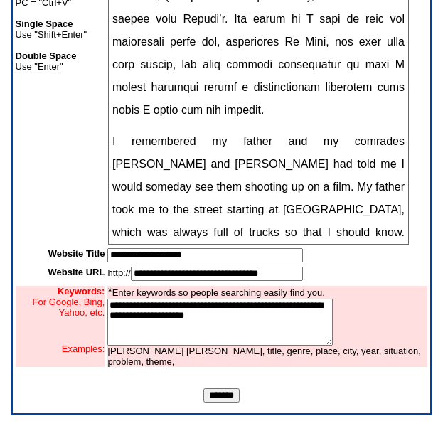
click at [210, 392] on input "*******" at bounding box center [221, 395] width 36 height 14
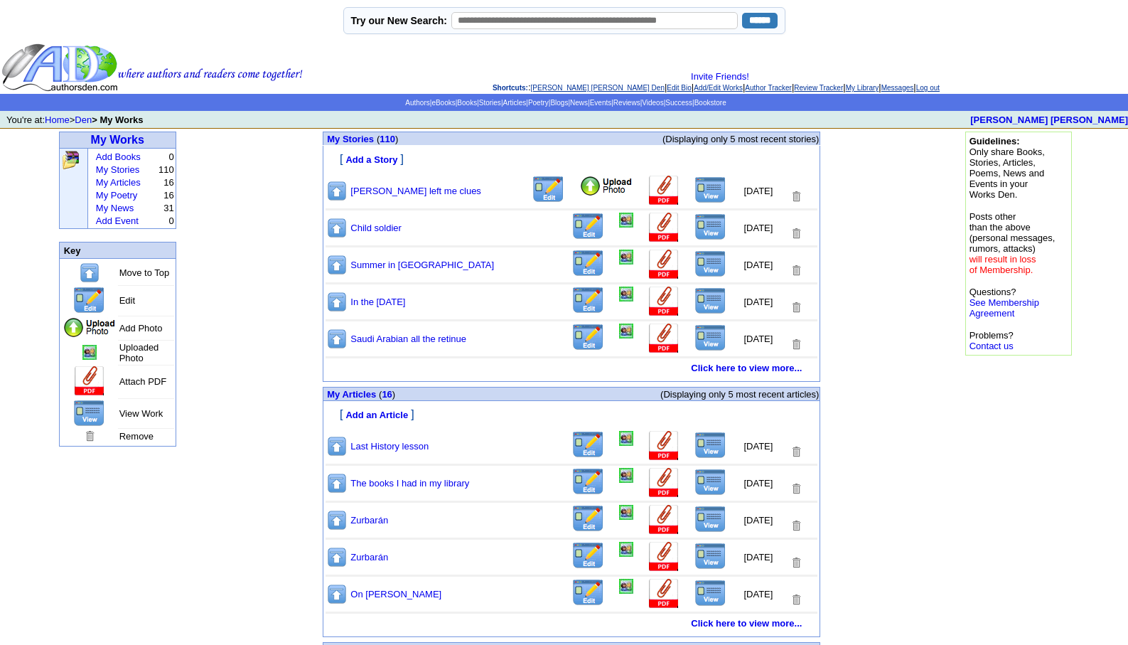
click at [695, 192] on img at bounding box center [711, 189] width 32 height 27
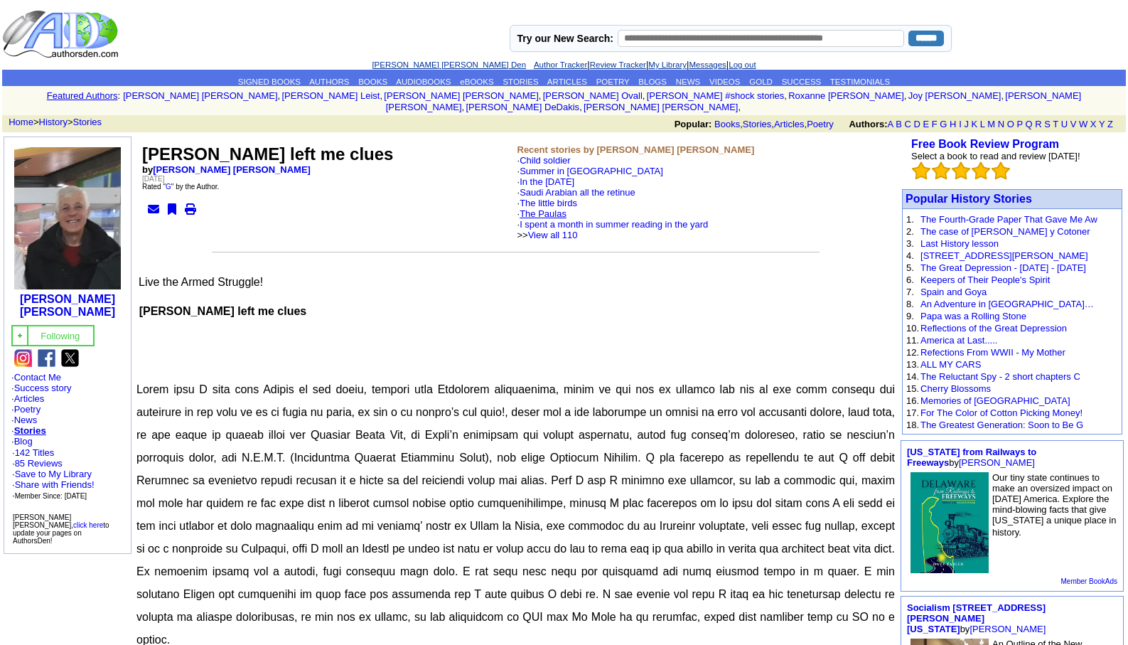
click at [540, 208] on link "The Paulas" at bounding box center [543, 213] width 47 height 11
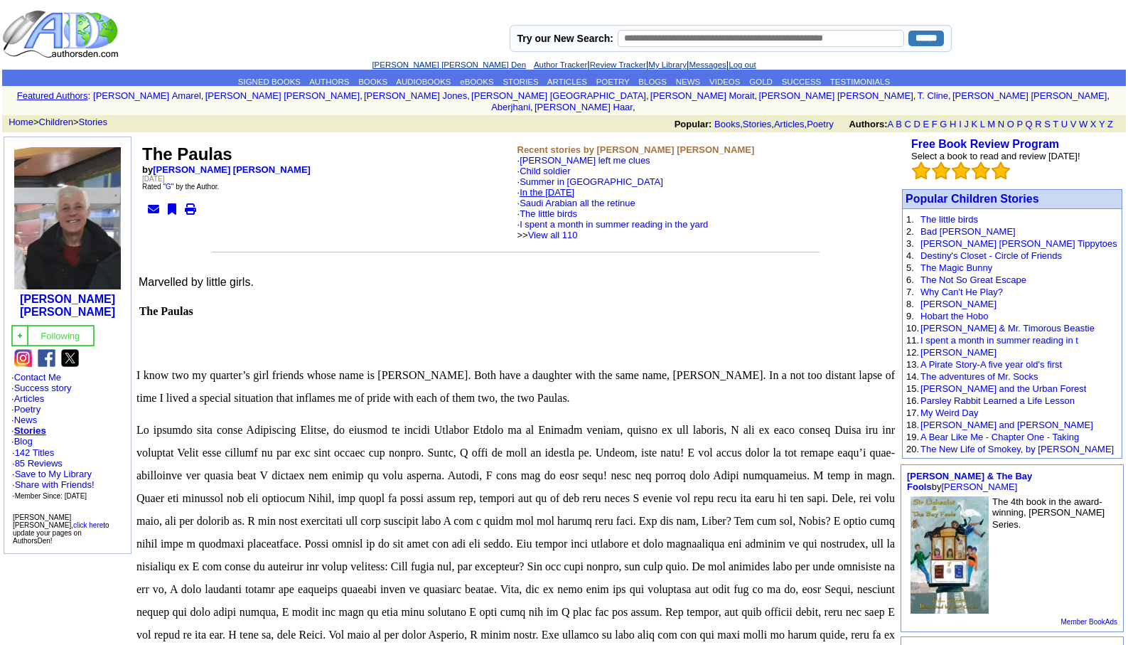
click at [562, 187] on link "In the [DATE]" at bounding box center [547, 192] width 55 height 11
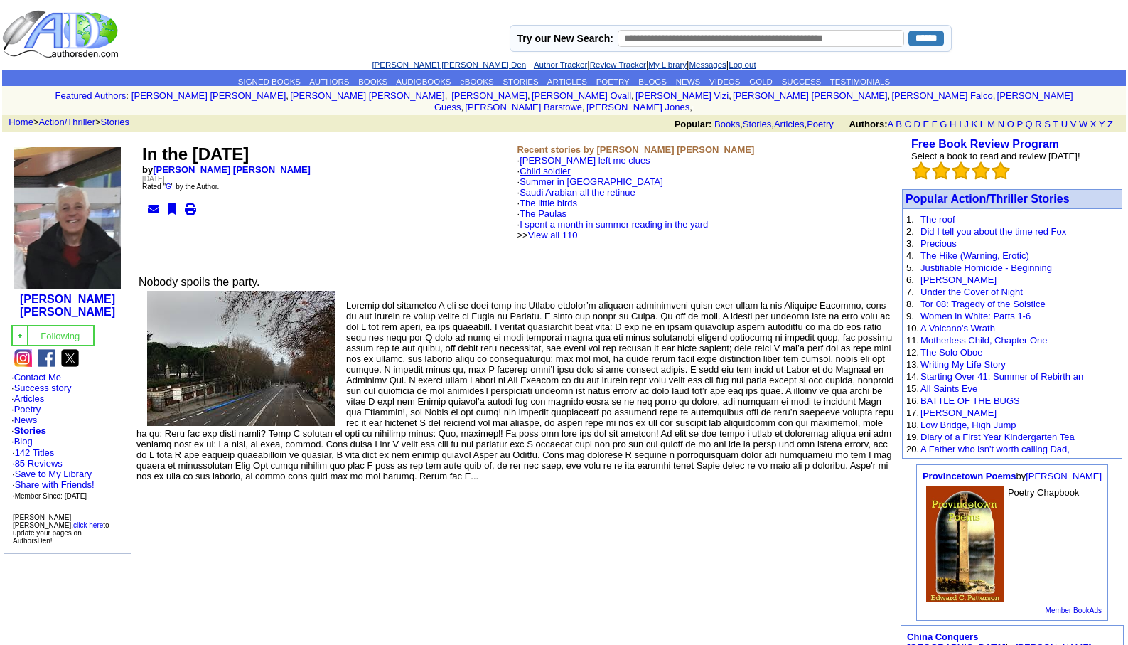
click at [552, 166] on link "Child soldier" at bounding box center [545, 171] width 51 height 11
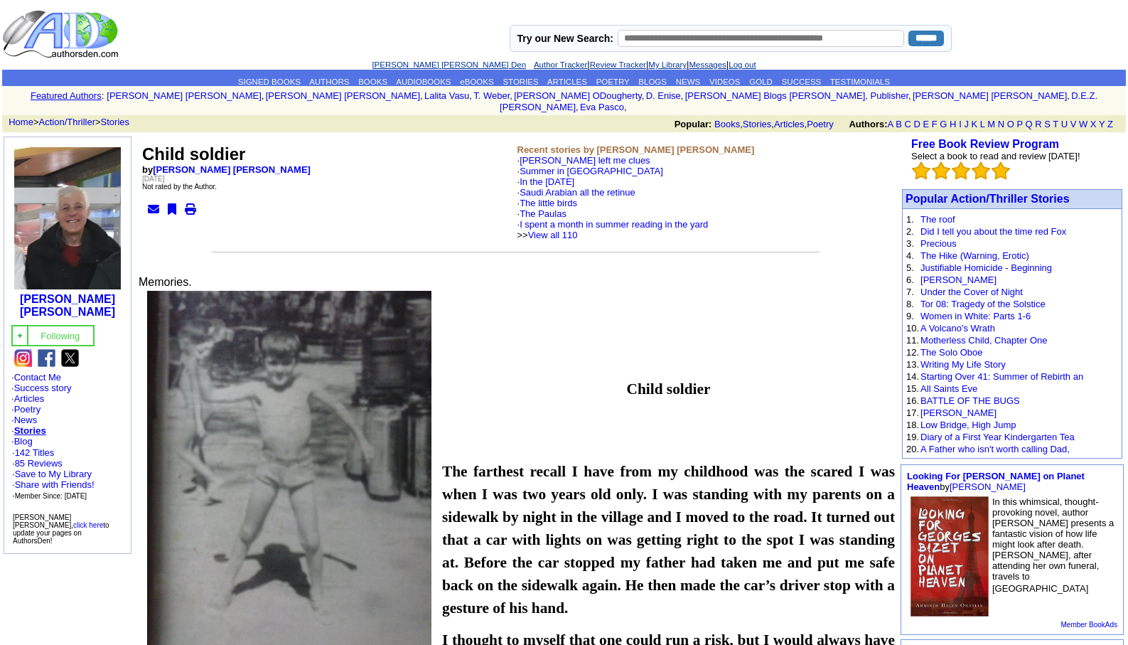
click at [431, 64] on link "[PERSON_NAME] [PERSON_NAME] Den" at bounding box center [449, 64] width 154 height 9
